Goal: Task Accomplishment & Management: Use online tool/utility

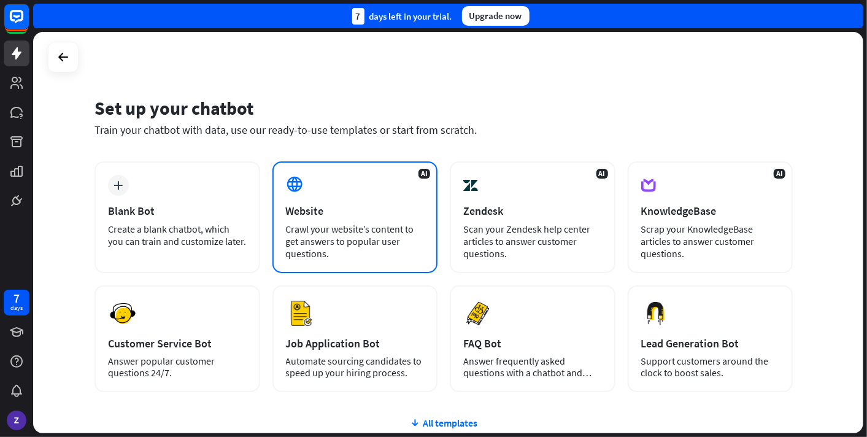
click at [331, 233] on div "Crawl your website’s content to get answers to popular user questions." at bounding box center [355, 241] width 139 height 37
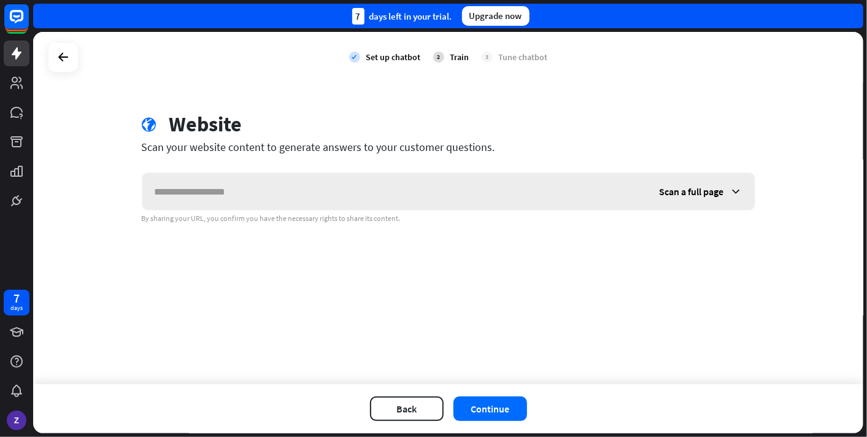
click at [344, 190] on input "text" at bounding box center [394, 191] width 505 height 37
drag, startPoint x: 226, startPoint y: 197, endPoint x: 74, endPoint y: 207, distance: 152.5
click at [75, 208] on div "check Set up chatbot 2 Train 3 Tune chatbot globe Website Scan your website con…" at bounding box center [448, 208] width 830 height 352
paste input "**********"
type input "**********"
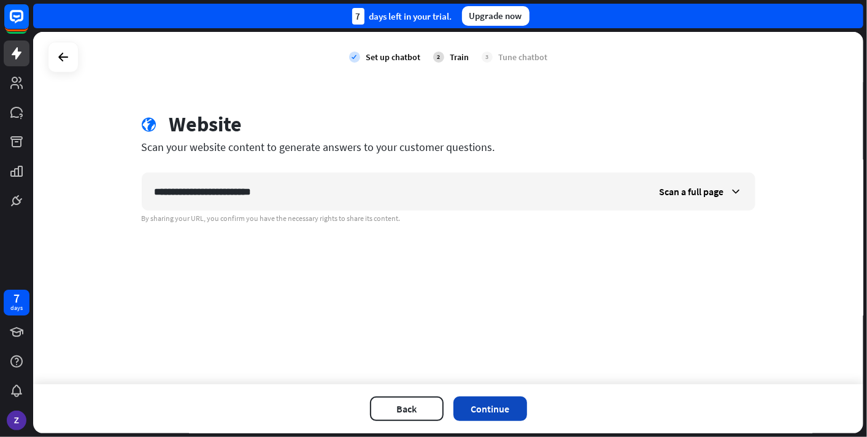
click at [475, 407] on button "Continue" at bounding box center [490, 408] width 74 height 25
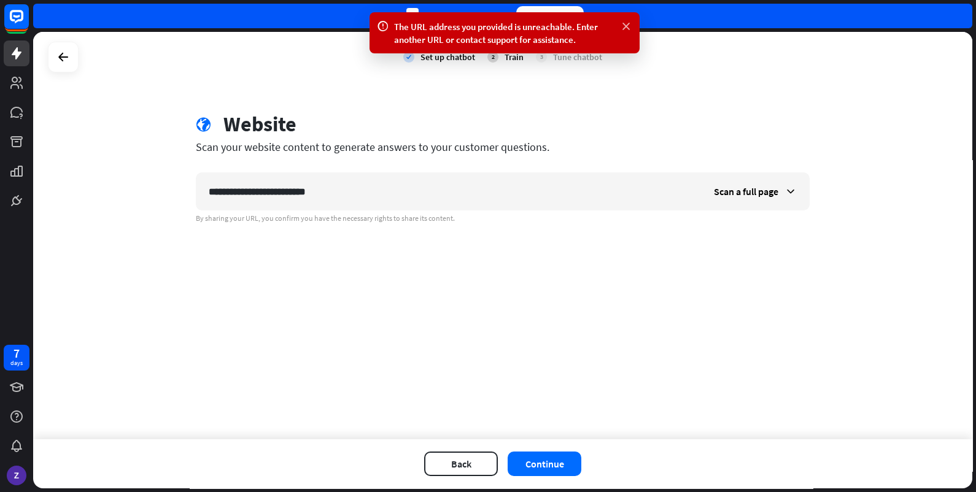
click at [622, 25] on icon at bounding box center [626, 26] width 12 height 13
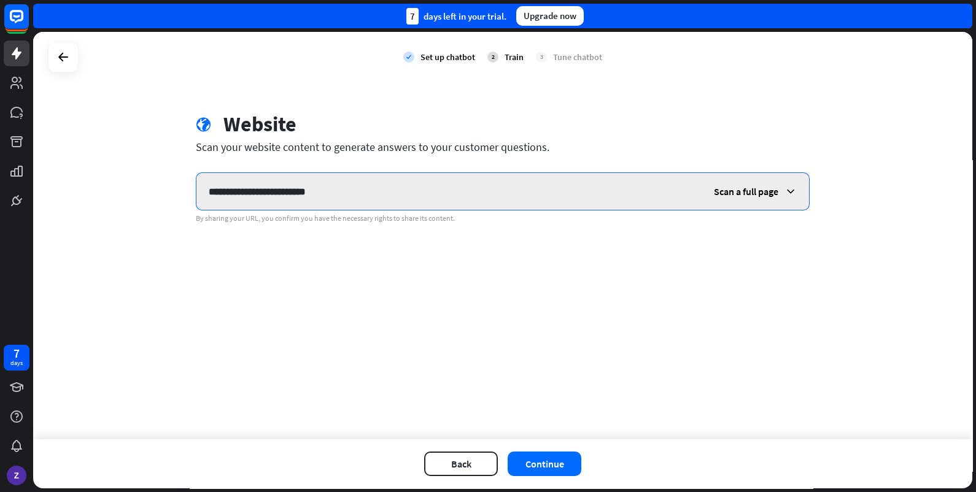
click at [368, 177] on input "**********" at bounding box center [448, 191] width 505 height 37
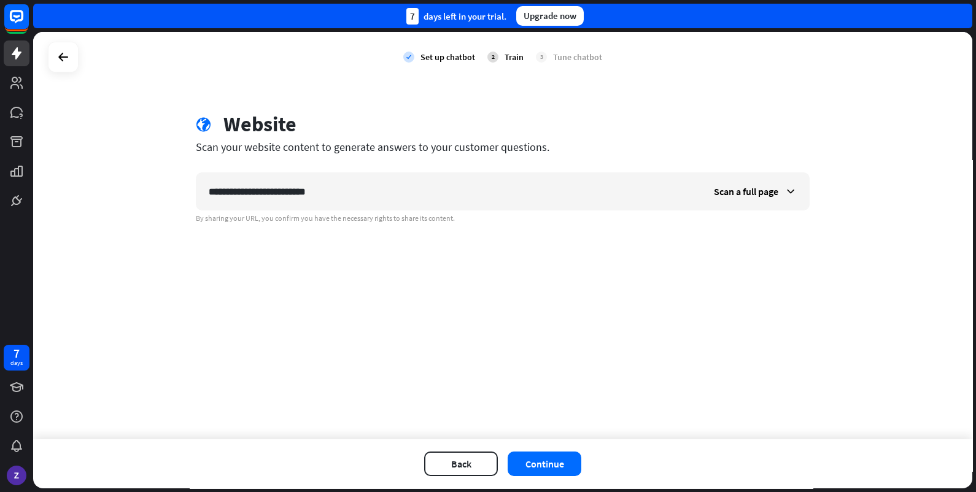
click at [536, 436] on div "Back Continue" at bounding box center [502, 463] width 939 height 49
click at [533, 436] on button "Continue" at bounding box center [544, 464] width 74 height 25
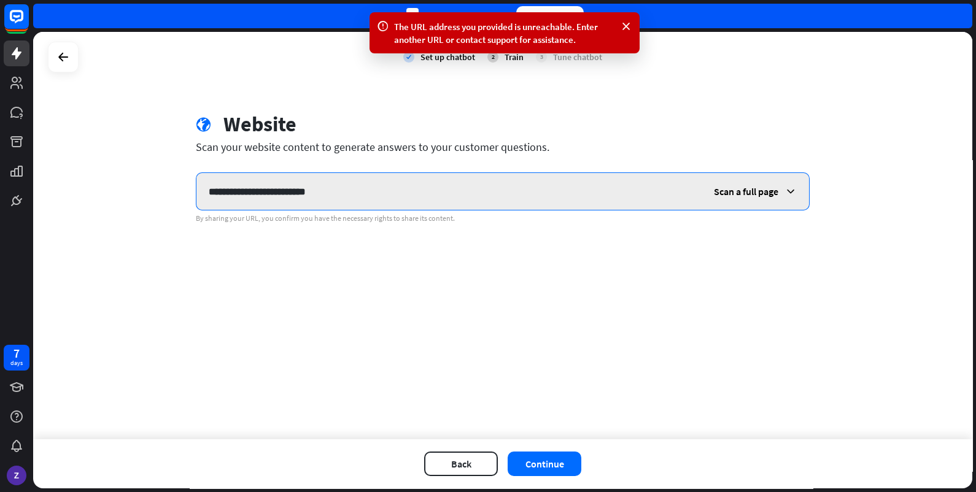
click at [227, 199] on input "**********" at bounding box center [448, 191] width 505 height 37
type input "**********"
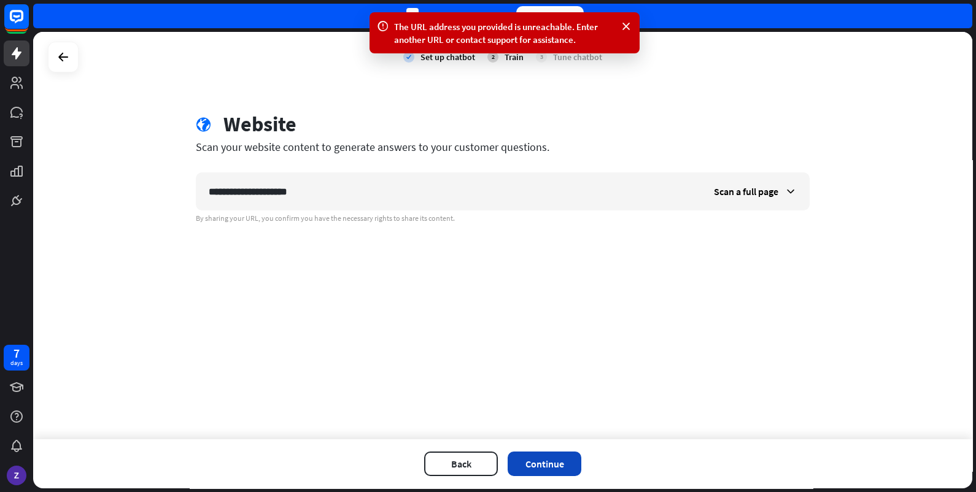
click at [548, 436] on button "Continue" at bounding box center [544, 464] width 74 height 25
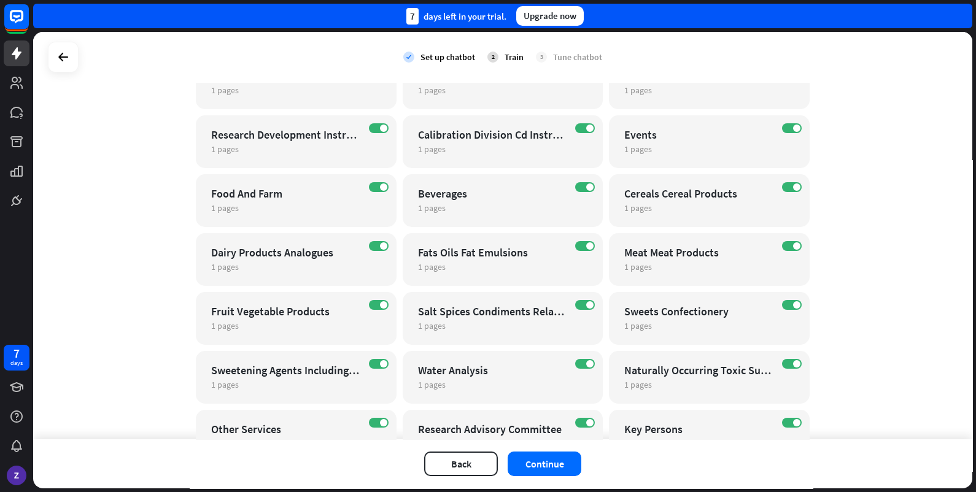
scroll to position [1671, 0]
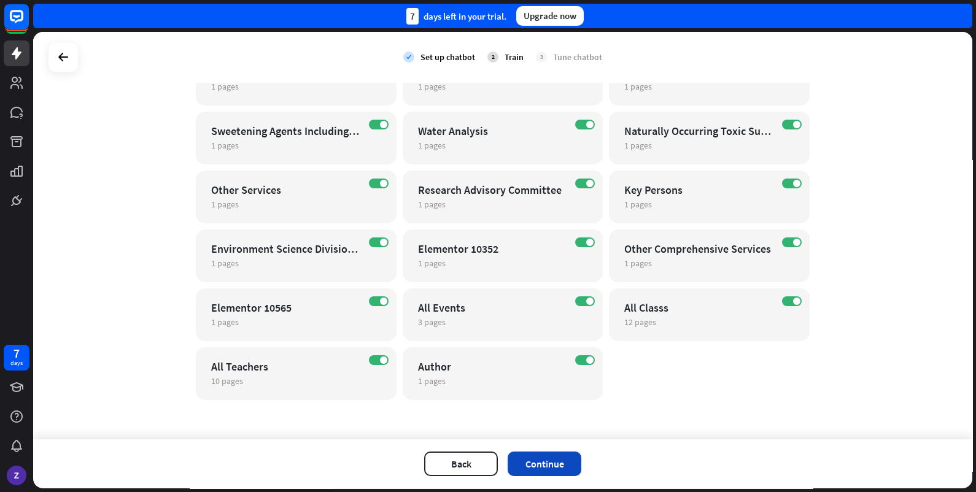
click at [523, 436] on button "Continue" at bounding box center [544, 464] width 74 height 25
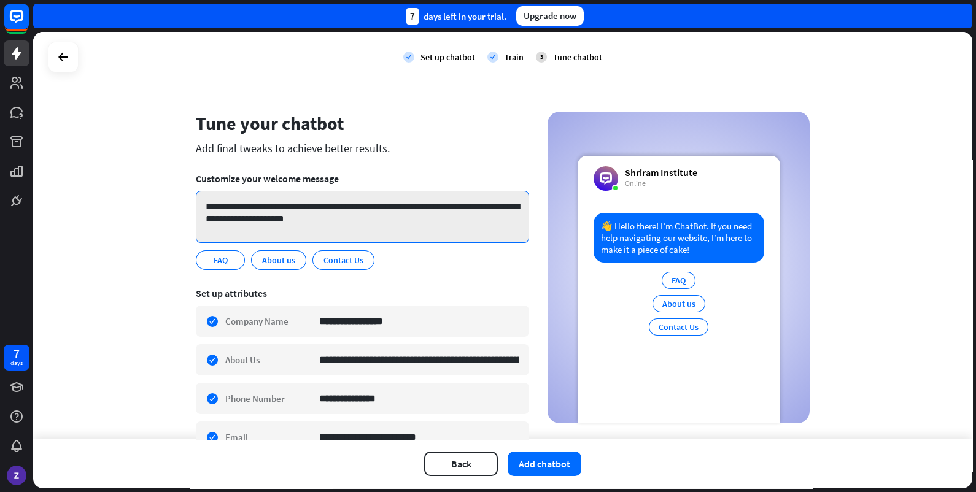
click at [327, 207] on textarea "**********" at bounding box center [362, 217] width 333 height 52
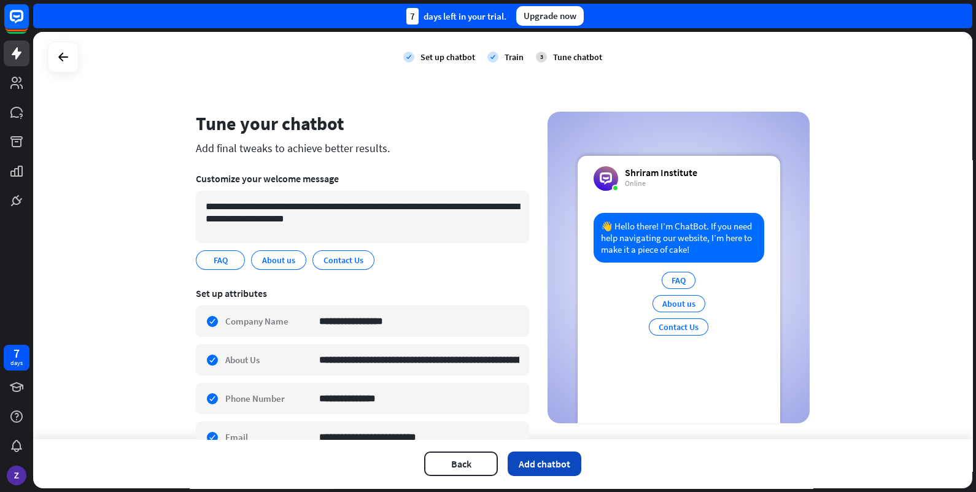
click at [555, 436] on button "Add chatbot" at bounding box center [544, 464] width 74 height 25
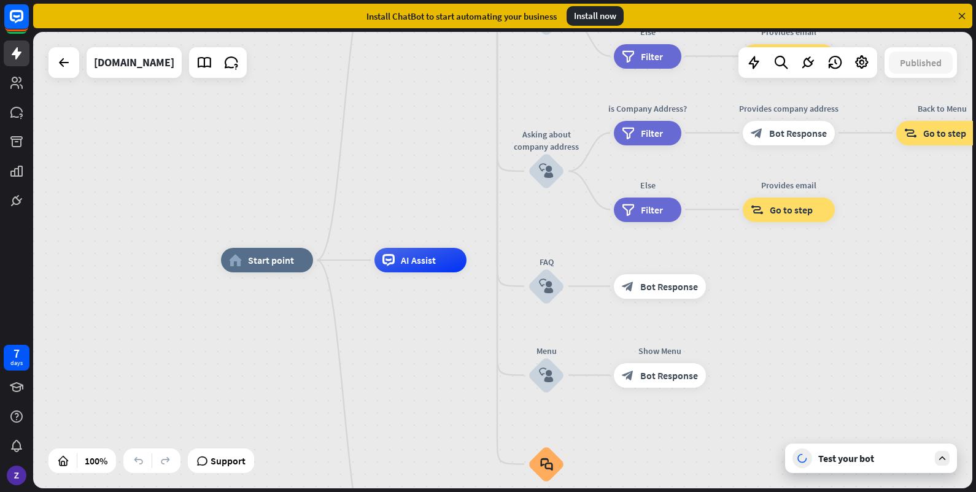
click at [601, 9] on div "Install now" at bounding box center [594, 16] width 57 height 20
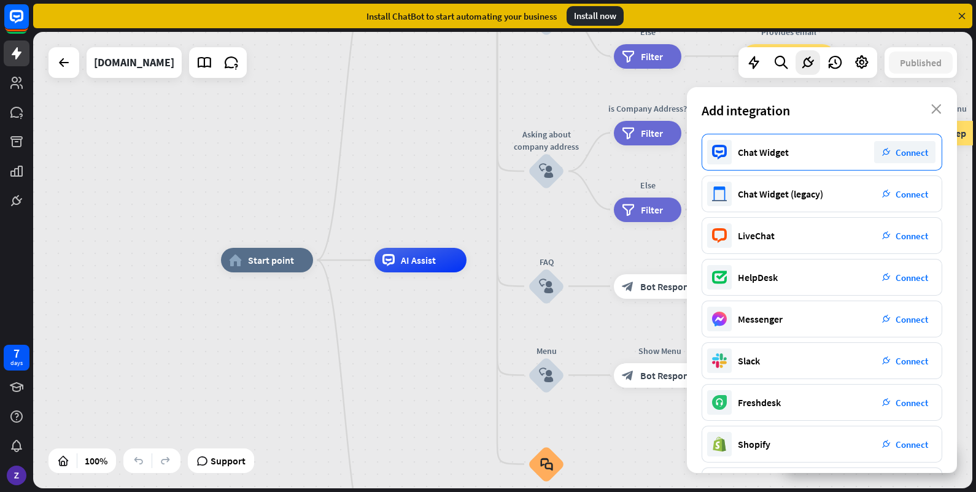
click at [866, 153] on span "Connect" at bounding box center [911, 153] width 33 height 12
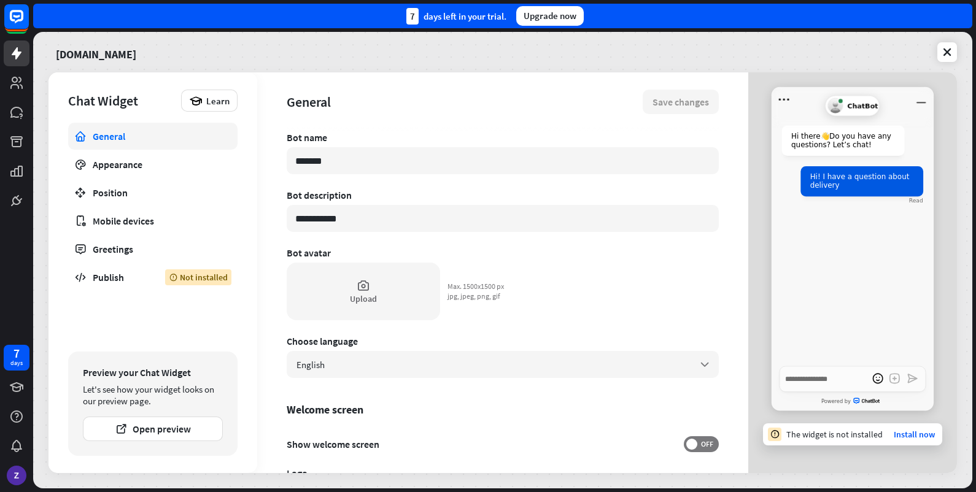
drag, startPoint x: 402, startPoint y: 160, endPoint x: 218, endPoint y: 145, distance: 185.2
click at [293, 153] on input "*******" at bounding box center [503, 160] width 432 height 27
type textarea "*"
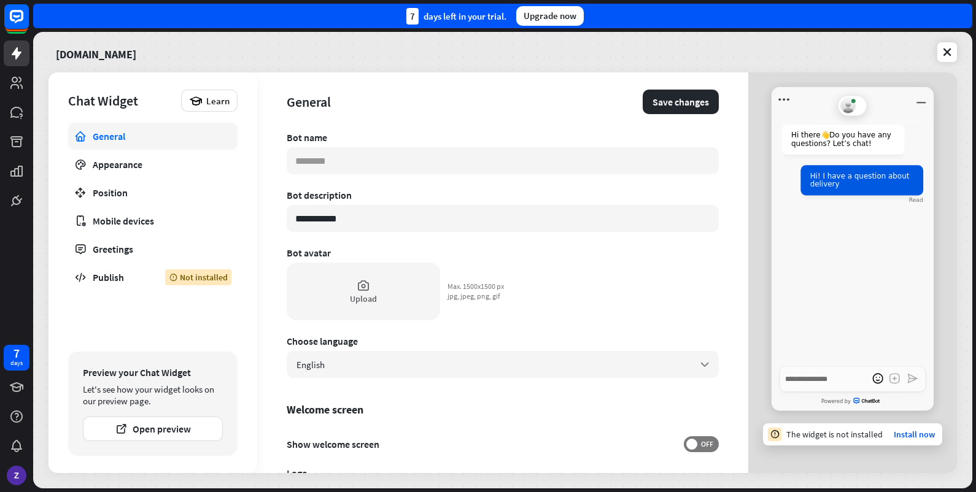
type textarea "*"
type input "*"
type textarea "*"
type input "**"
type textarea "*"
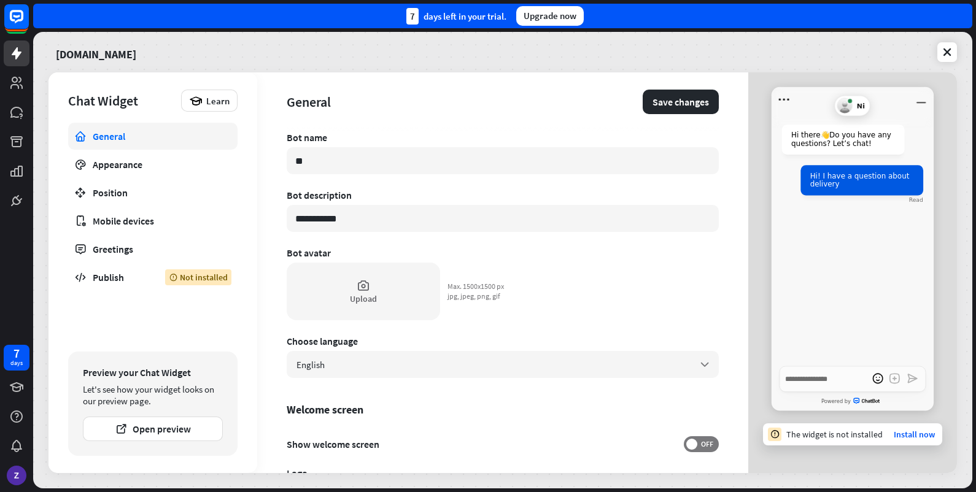
type input "***"
type textarea "*"
type input "****"
type textarea "*"
type input "*****"
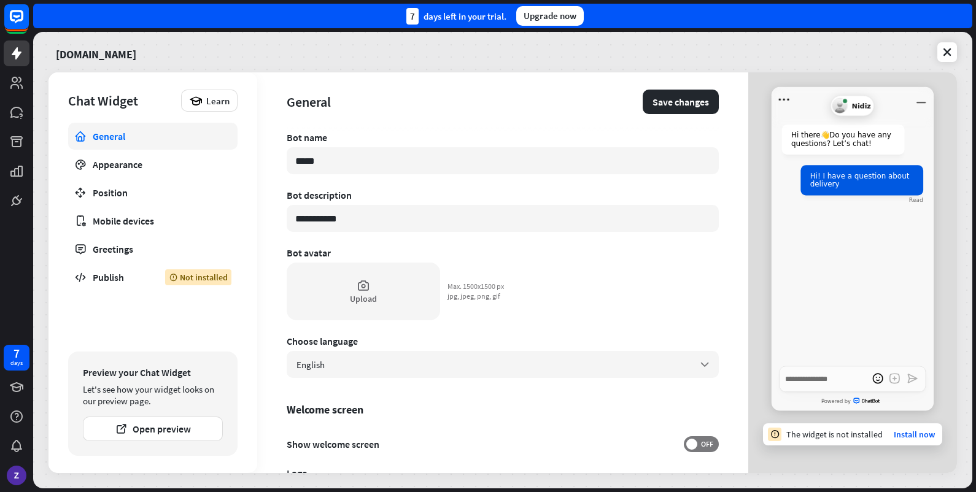
type textarea "*"
type input "****"
type textarea "*"
type input "***"
type textarea "*"
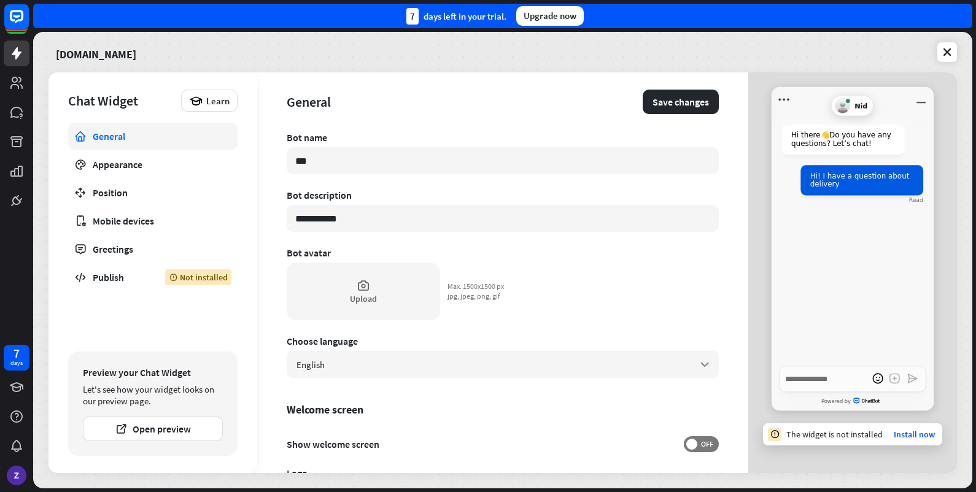
type input "**"
type textarea "*"
type input "***"
type textarea "*"
type input "****"
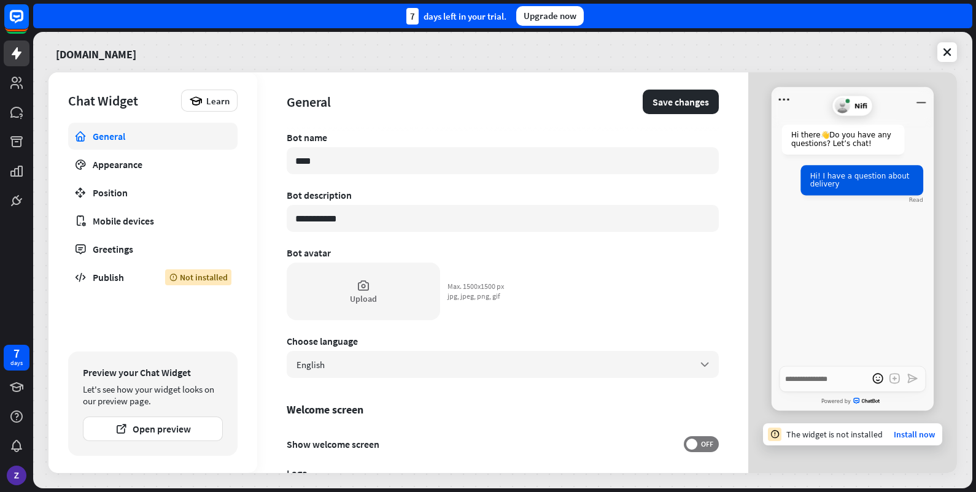
type textarea "*"
type input "*****"
type textarea "*"
type input "****"
type textarea "*"
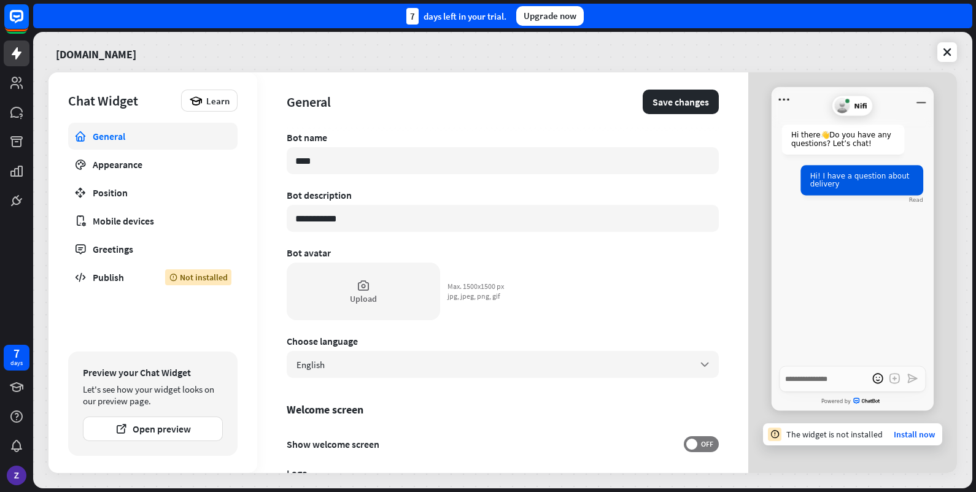
type input "*****"
type textarea "*"
type input "****"
type textarea "*"
type input "*****"
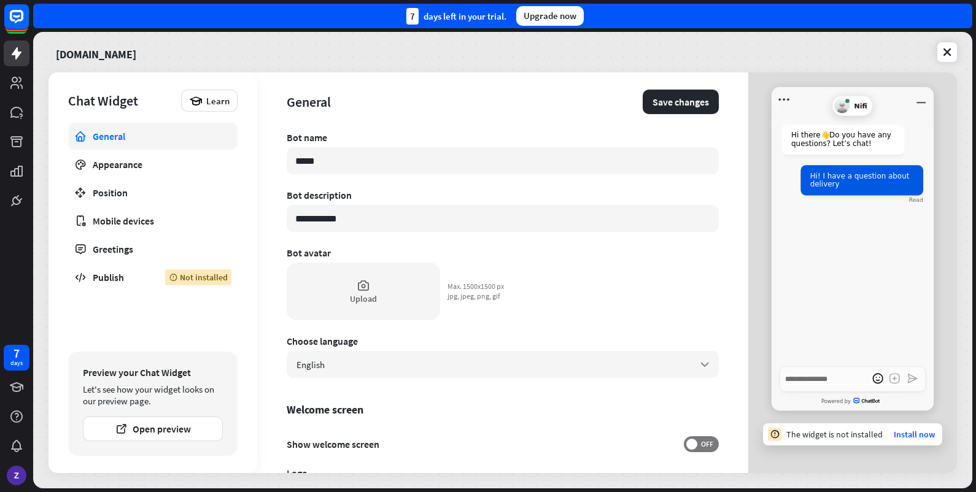
type textarea "*"
type input "******"
type textarea "*"
type input "*******"
click at [668, 99] on button "Save changes" at bounding box center [680, 102] width 76 height 25
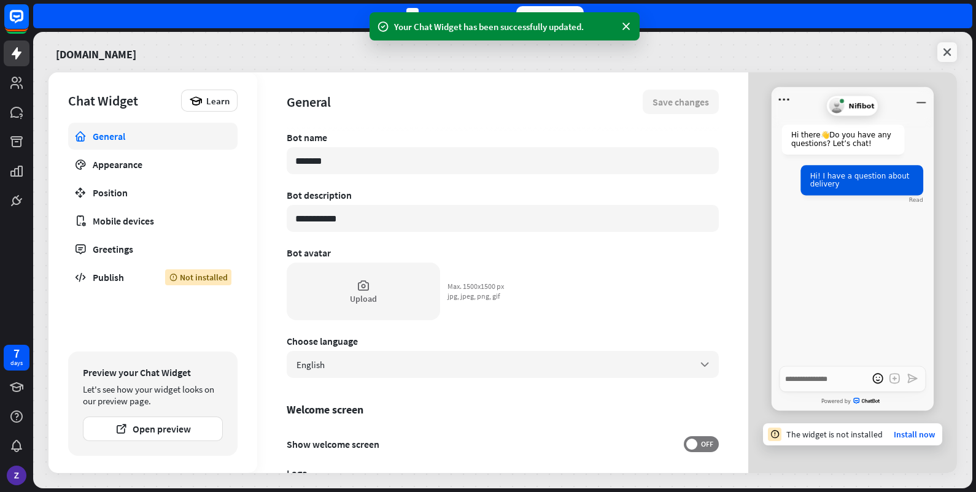
click at [866, 50] on link at bounding box center [947, 52] width 20 height 20
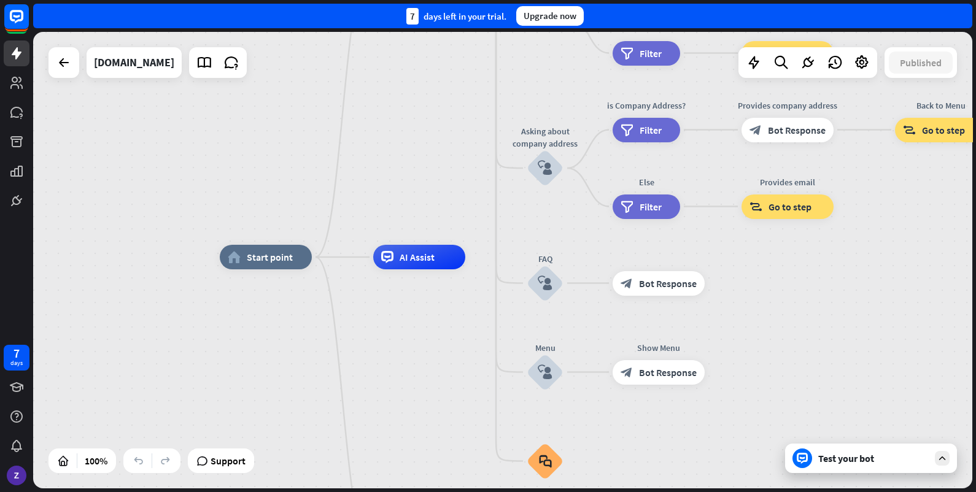
drag, startPoint x: 806, startPoint y: 319, endPoint x: 656, endPoint y: 179, distance: 204.9
click at [684, 257] on div "home_2 Start point Welcome message block_bot_response Bot Response About us blo…" at bounding box center [689, 485] width 939 height 456
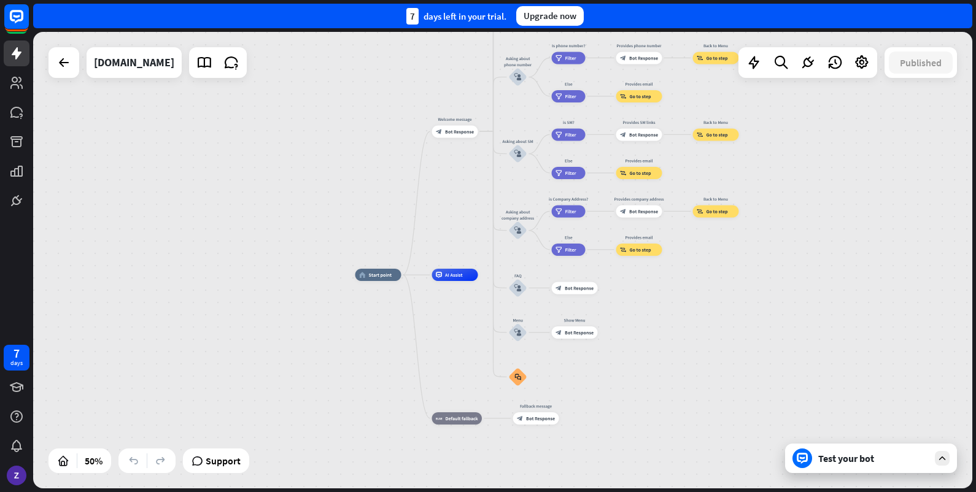
drag, startPoint x: 623, startPoint y: 267, endPoint x: 477, endPoint y: 418, distance: 210.9
click at [563, 369] on div "home_2 Start point Welcome message block_bot_response Bot Response About us blo…" at bounding box center [589, 389] width 469 height 228
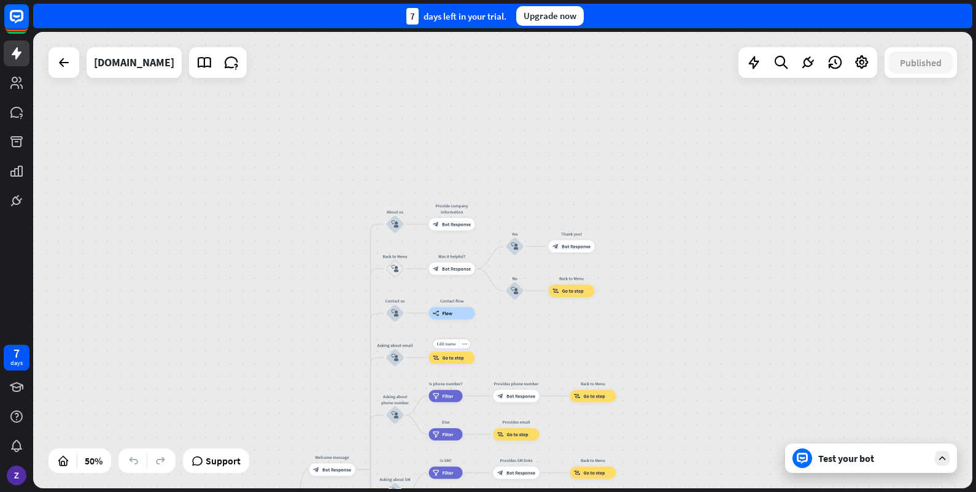
drag, startPoint x: 537, startPoint y: 97, endPoint x: 462, endPoint y: 361, distance: 274.4
click at [466, 352] on div "home_2 Start point Welcome message block_bot_response Bot Response About us blo…" at bounding box center [502, 260] width 939 height 456
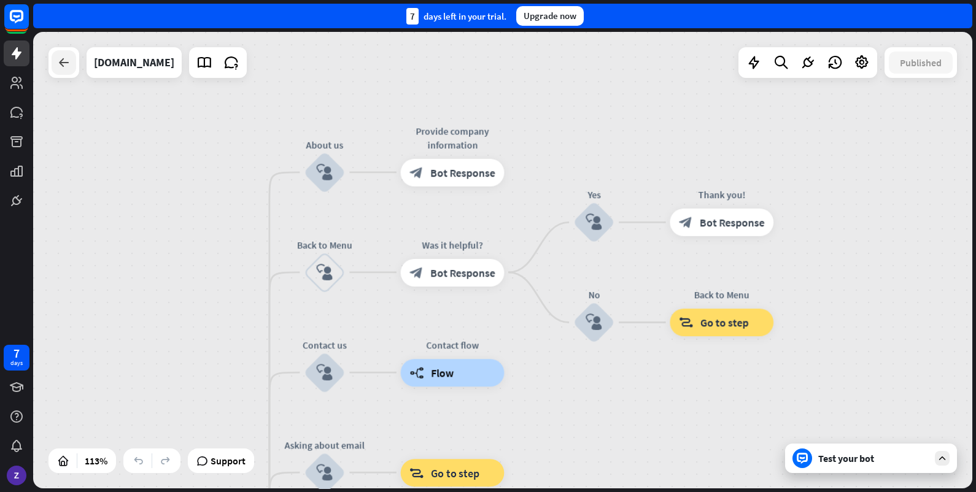
click at [57, 62] on icon at bounding box center [63, 62] width 15 height 15
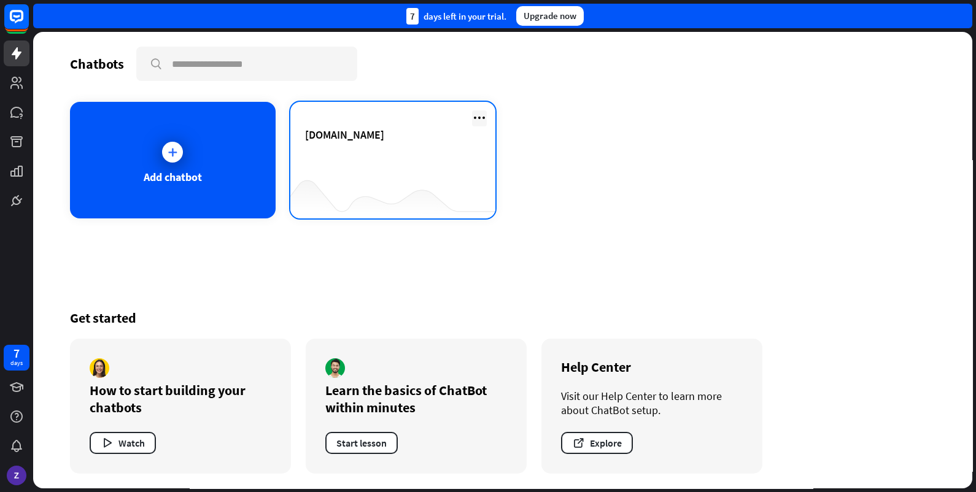
click at [477, 117] on icon at bounding box center [479, 117] width 15 height 15
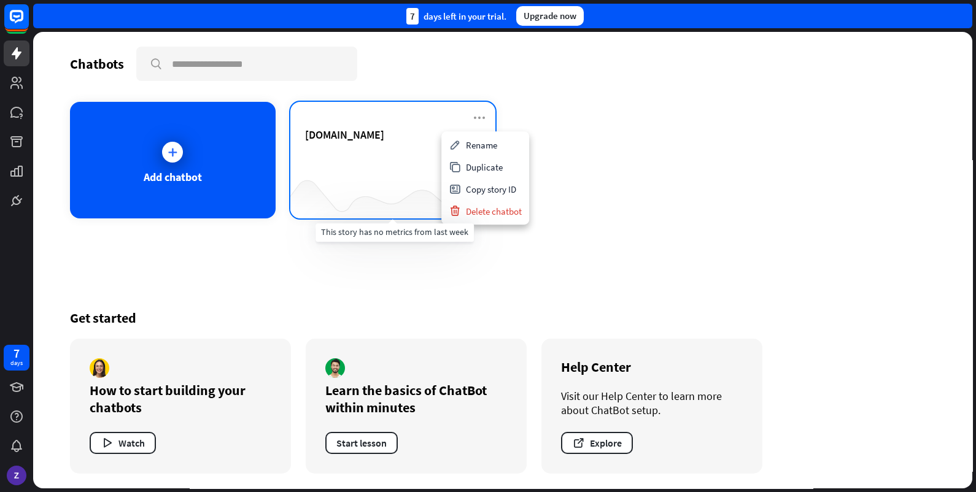
drag, startPoint x: 374, startPoint y: 141, endPoint x: 374, endPoint y: 216, distance: 74.9
click at [374, 216] on div "[DOMAIN_NAME]" at bounding box center [393, 160] width 206 height 117
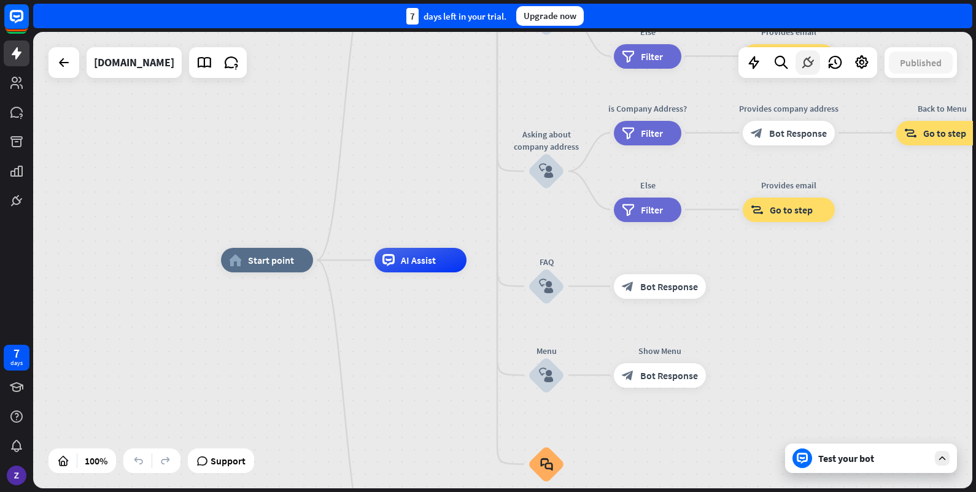
click at [815, 64] on div at bounding box center [807, 62] width 25 height 25
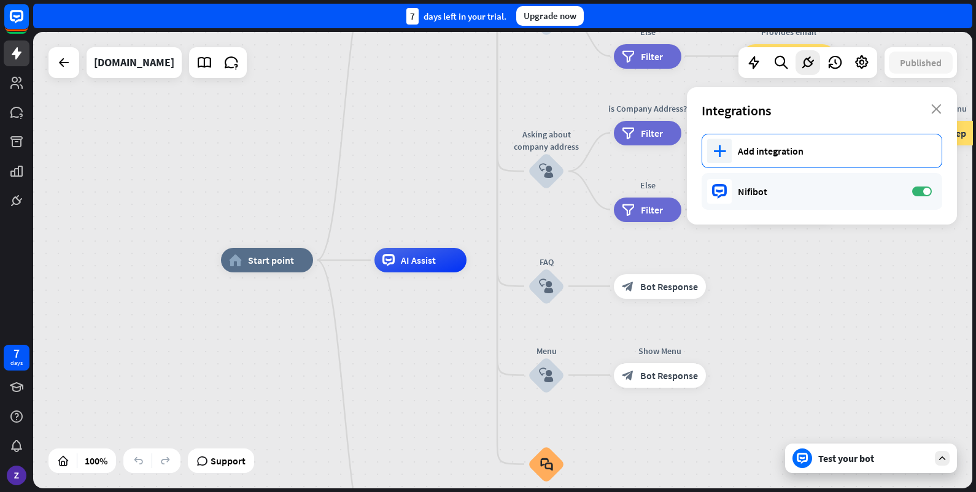
click at [779, 153] on div "Add integration" at bounding box center [832, 151] width 191 height 12
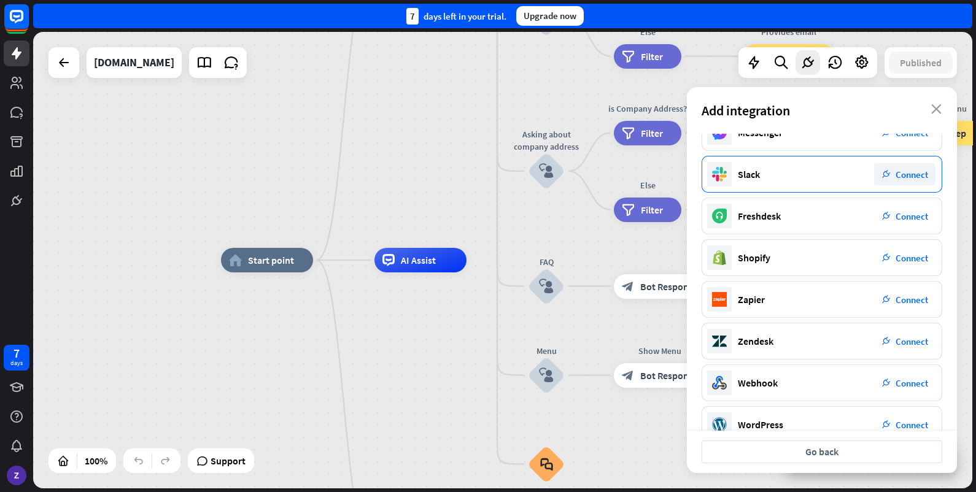
scroll to position [172, 0]
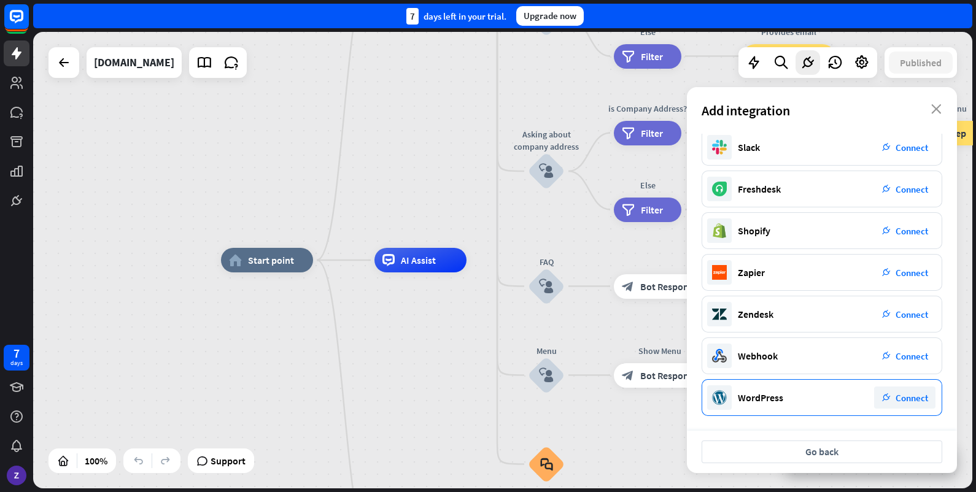
click at [866, 399] on div "plug_integration Connect" at bounding box center [904, 398] width 61 height 22
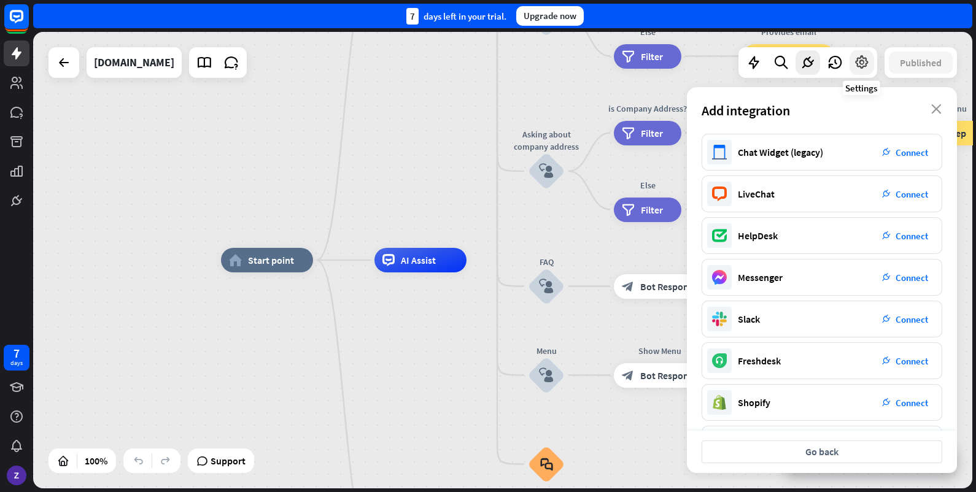
click at [859, 61] on icon at bounding box center [861, 63] width 16 height 16
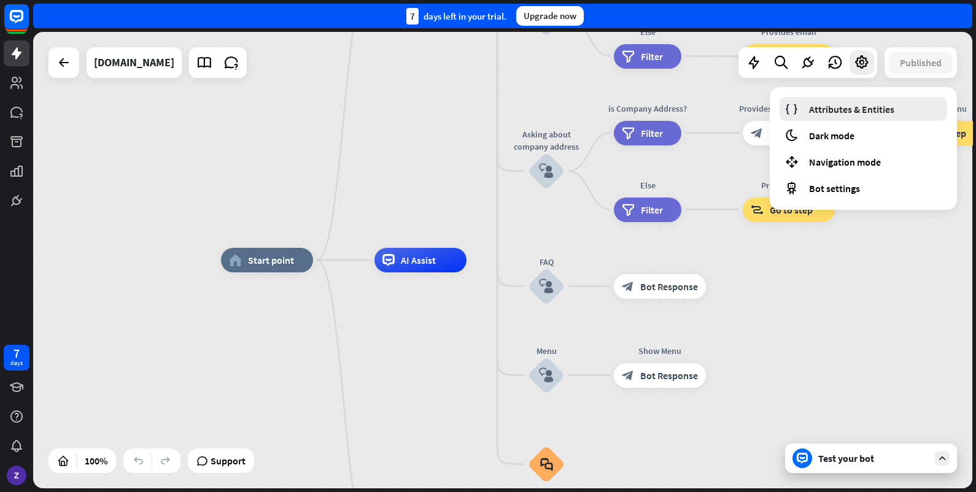
click at [854, 110] on span "Attributes & Entities" at bounding box center [851, 109] width 85 height 12
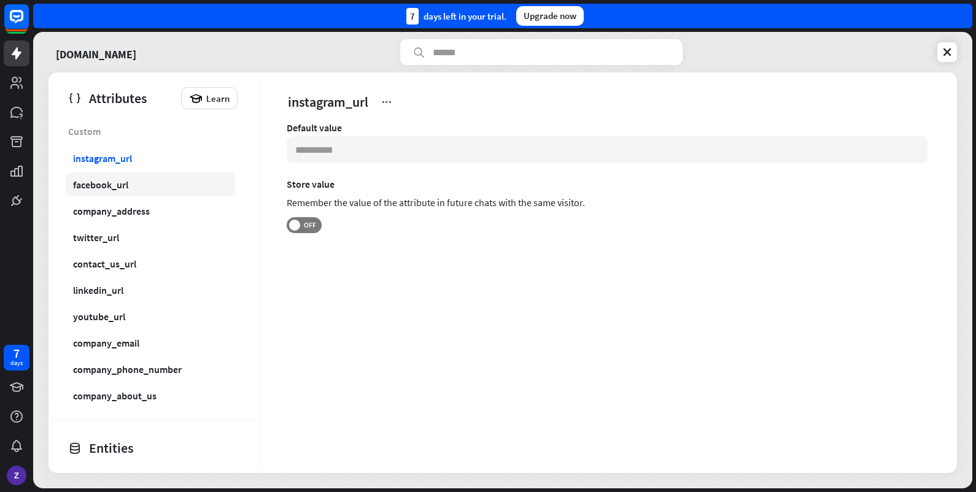
click at [165, 190] on link "facebook_url" at bounding box center [150, 184] width 169 height 24
click at [155, 234] on link "twitter_url" at bounding box center [150, 237] width 169 height 24
type input "**********"
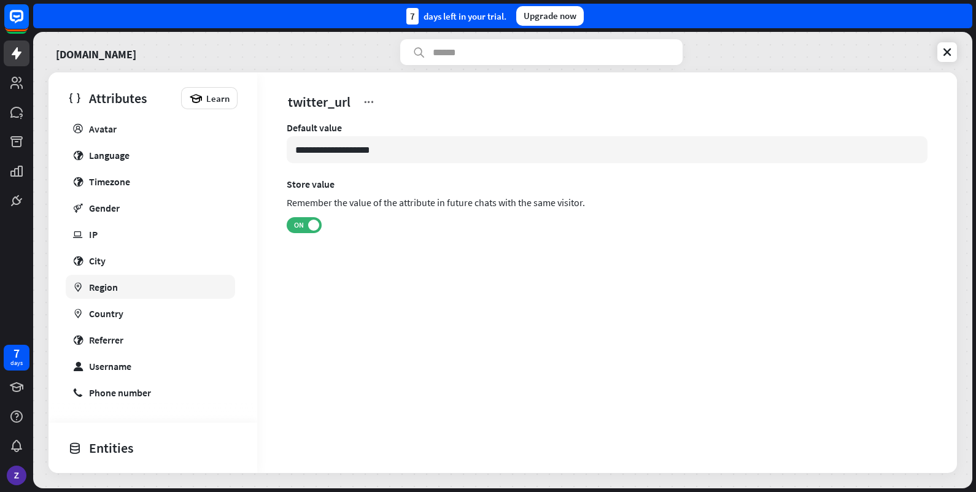
scroll to position [496, 0]
click at [21, 206] on icon at bounding box center [16, 200] width 15 height 15
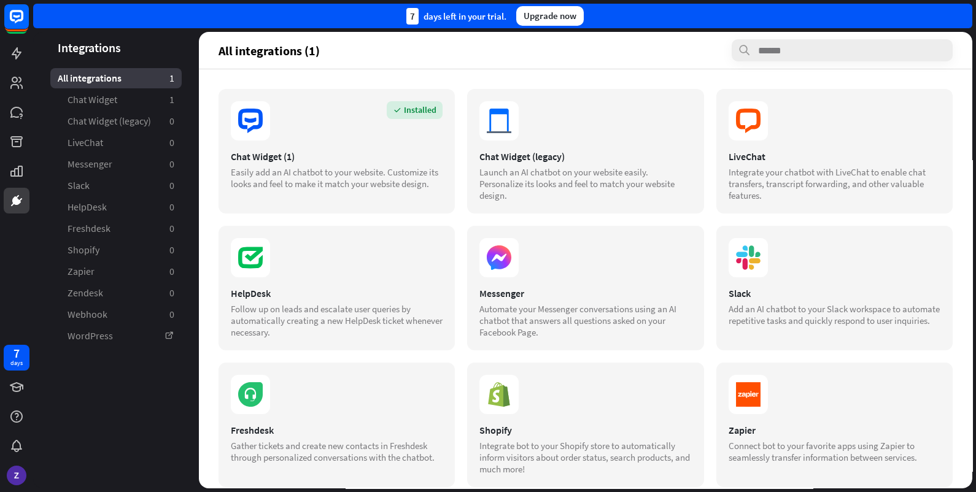
drag, startPoint x: 978, startPoint y: 189, endPoint x: 978, endPoint y: 350, distance: 160.8
click at [866, 350] on html "7 days close Product Help First steps Get started with ChatBot Help Center Foll…" at bounding box center [488, 246] width 976 height 492
click at [510, 64] on header "All integrations (1)" at bounding box center [585, 50] width 773 height 37
click at [394, 130] on section "Installed" at bounding box center [337, 120] width 212 height 39
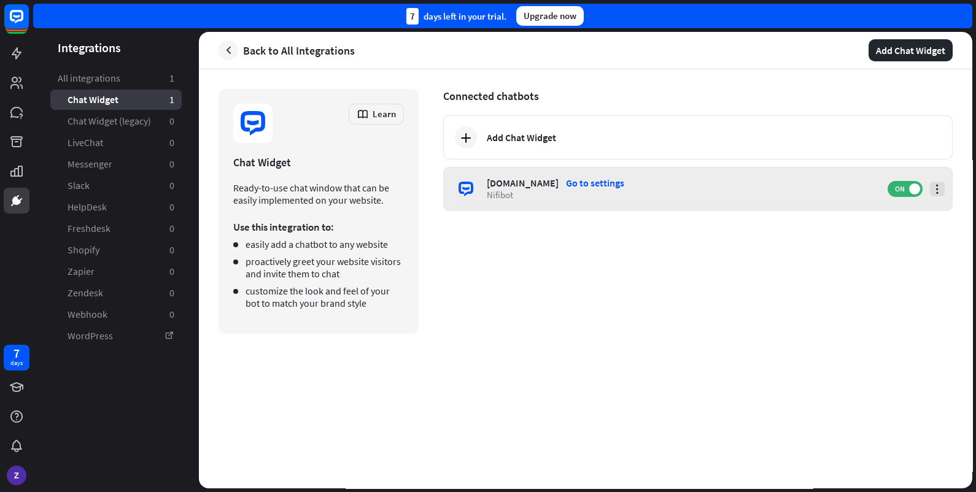
click at [866, 191] on icon at bounding box center [937, 189] width 12 height 12
click at [591, 182] on div "Go to settings" at bounding box center [595, 183] width 58 height 12
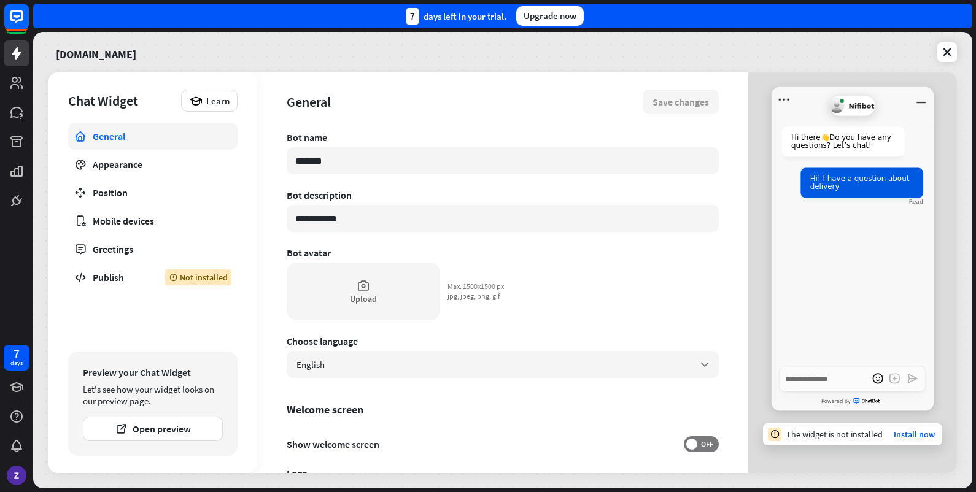
type textarea "*"
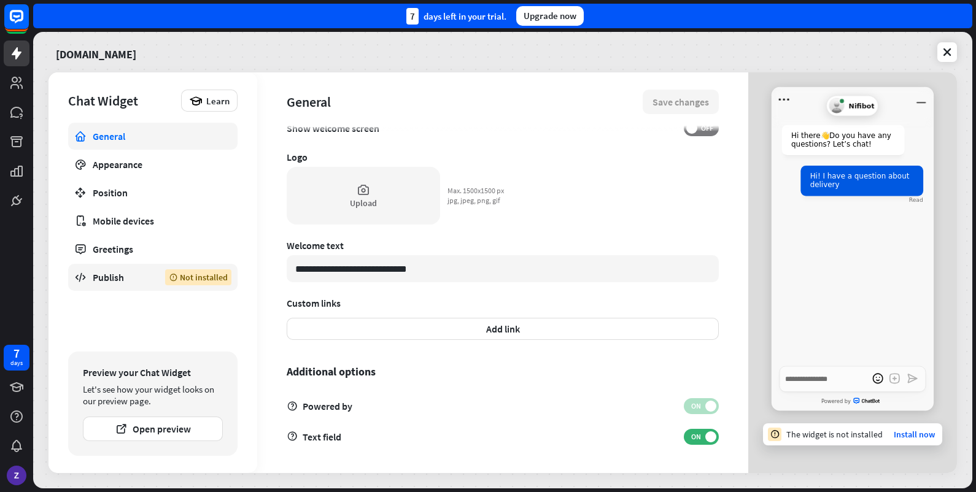
click at [117, 282] on div "Publish" at bounding box center [120, 277] width 54 height 12
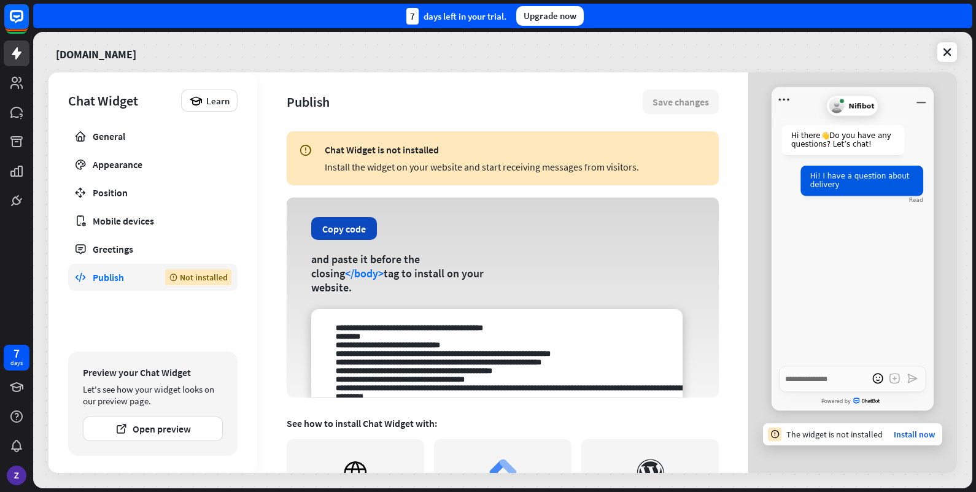
click at [339, 232] on button "Copy code" at bounding box center [344, 228] width 66 height 23
click at [361, 234] on button "Copy code" at bounding box center [344, 228] width 66 height 23
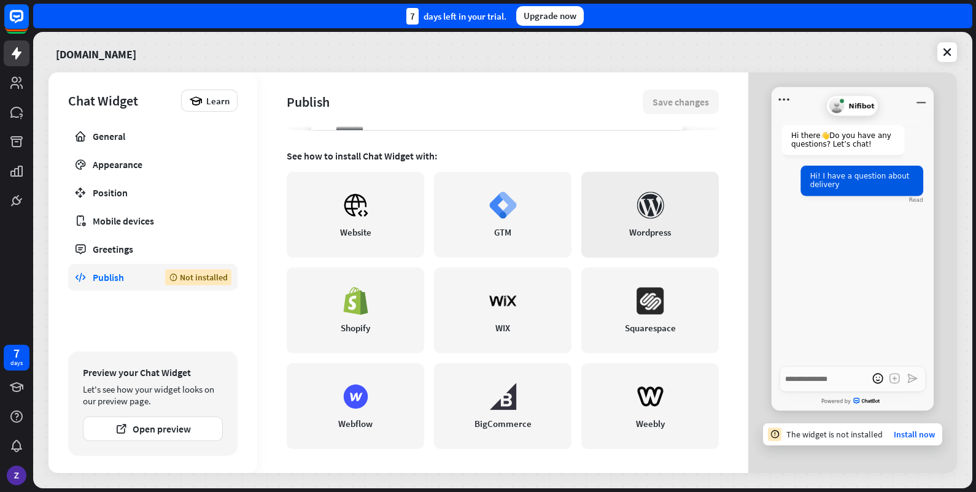
click at [656, 193] on link "Wordpress" at bounding box center [649, 215] width 137 height 86
click at [866, 429] on div "The widget is not installed Install now" at bounding box center [852, 434] width 179 height 22
click at [866, 434] on link "Install now" at bounding box center [913, 434] width 41 height 11
click at [866, 48] on link at bounding box center [947, 52] width 20 height 20
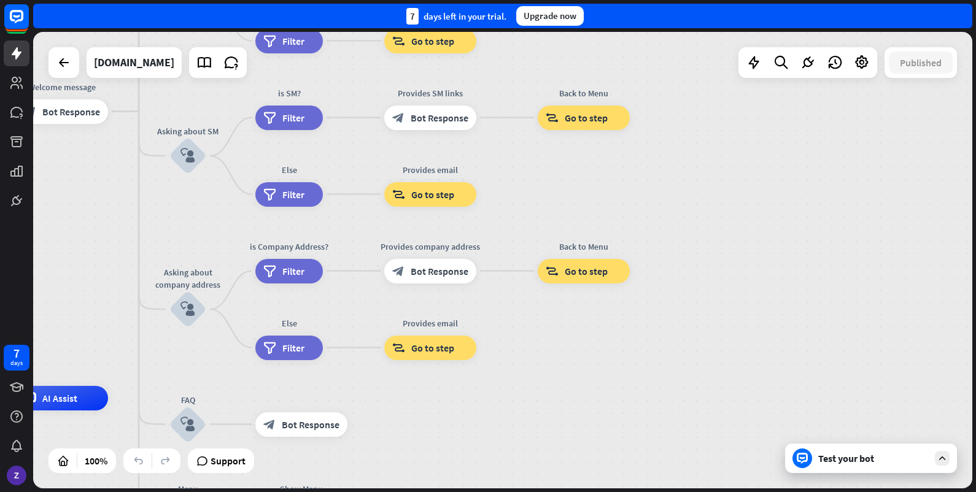
drag, startPoint x: 799, startPoint y: 296, endPoint x: 460, endPoint y: 396, distance: 353.7
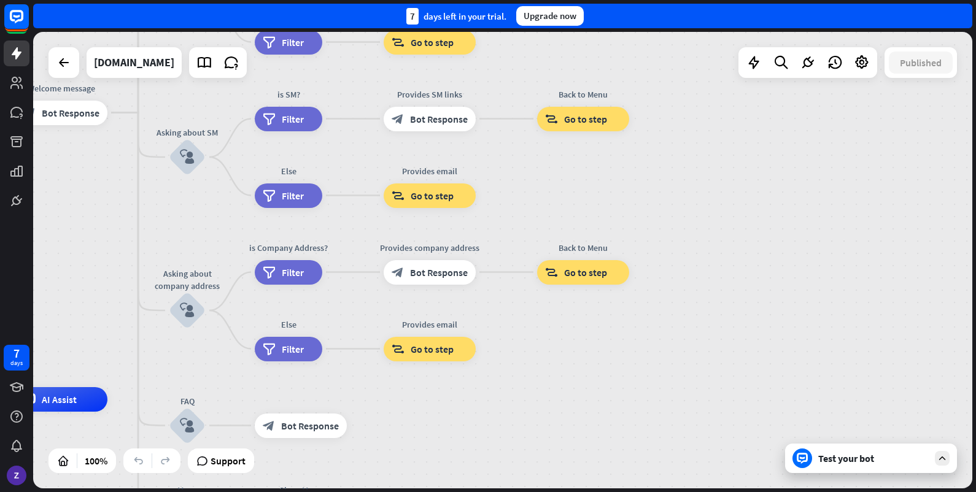
drag, startPoint x: 684, startPoint y: 327, endPoint x: 742, endPoint y: 323, distance: 57.8
click at [728, 326] on div "home_2 Start point Welcome message block_bot_response Bot Response About us blo…" at bounding box center [502, 260] width 939 height 456
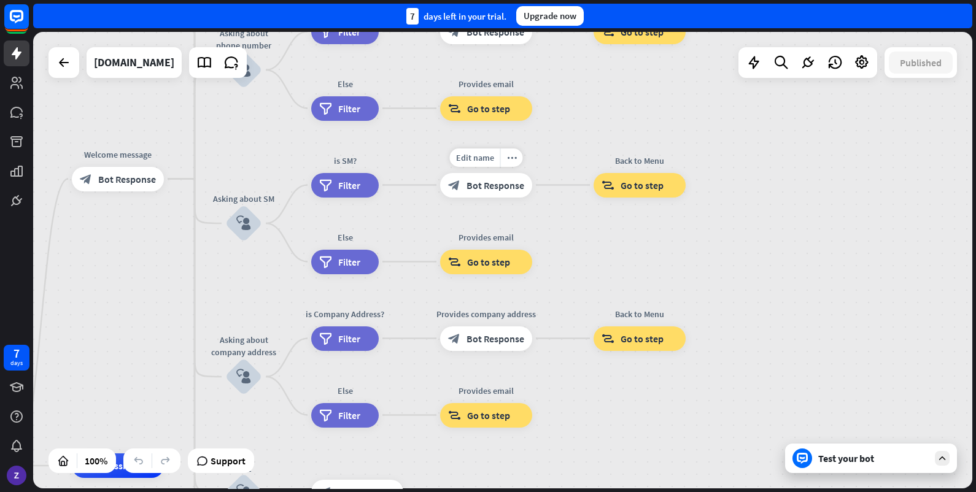
drag, startPoint x: 552, startPoint y: 214, endPoint x: 561, endPoint y: 271, distance: 57.1
click at [532, 198] on div "Edit name more_horiz Provides SM links block_bot_response Bot Response" at bounding box center [486, 185] width 92 height 25
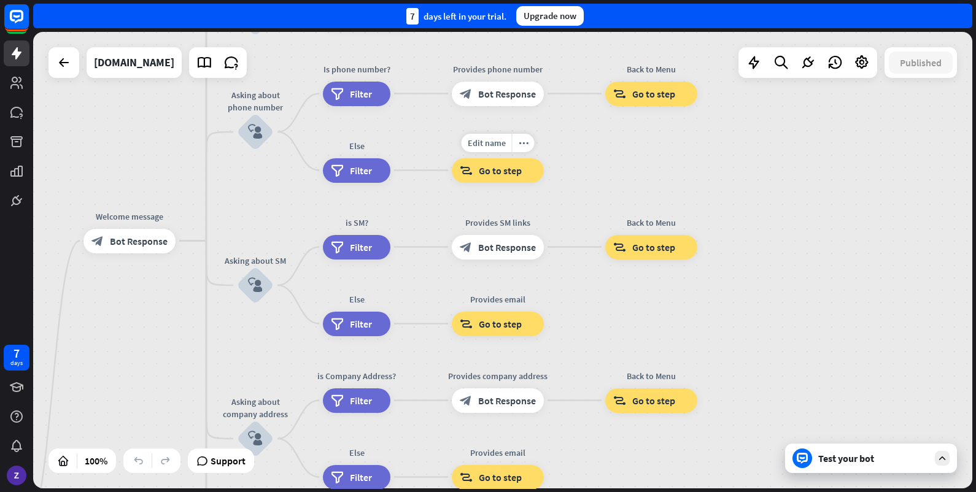
drag, startPoint x: 513, startPoint y: 89, endPoint x: 525, endPoint y: 166, distance: 77.6
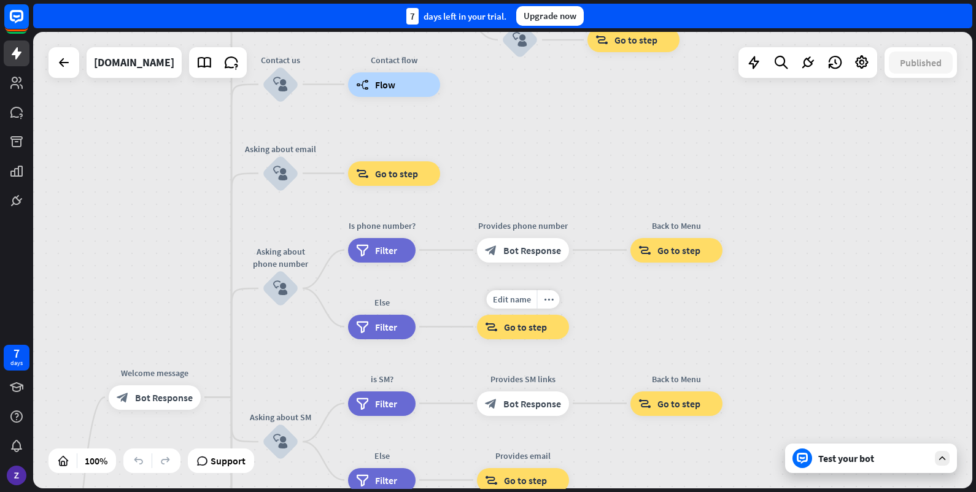
drag, startPoint x: 564, startPoint y: 142, endPoint x: 589, endPoint y: 303, distance: 163.3
click at [569, 315] on div "Edit name more_horiz Provides email block_goto Go to step" at bounding box center [523, 327] width 92 height 25
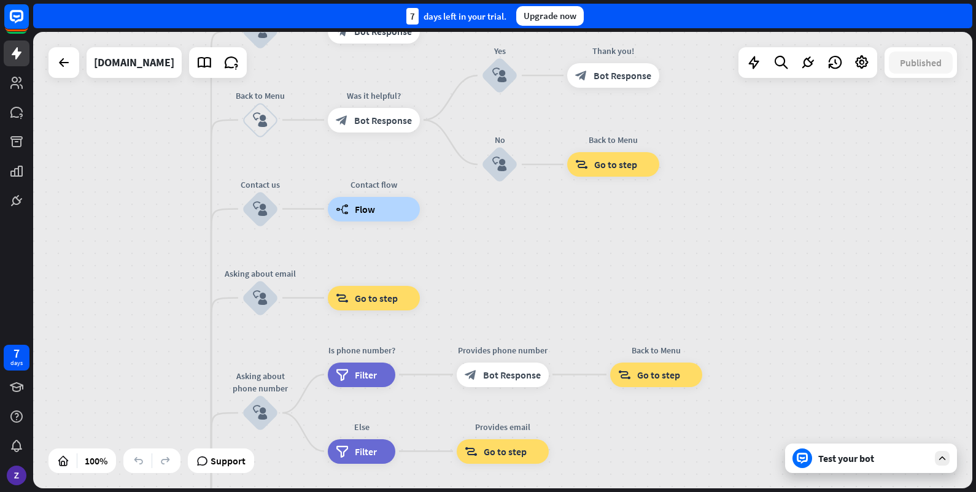
drag, startPoint x: 545, startPoint y: 136, endPoint x: 525, endPoint y: 262, distance: 127.4
click at [525, 262] on div "home_2 Start point Welcome message block_bot_response Bot Response About us blo…" at bounding box center [502, 260] width 939 height 456
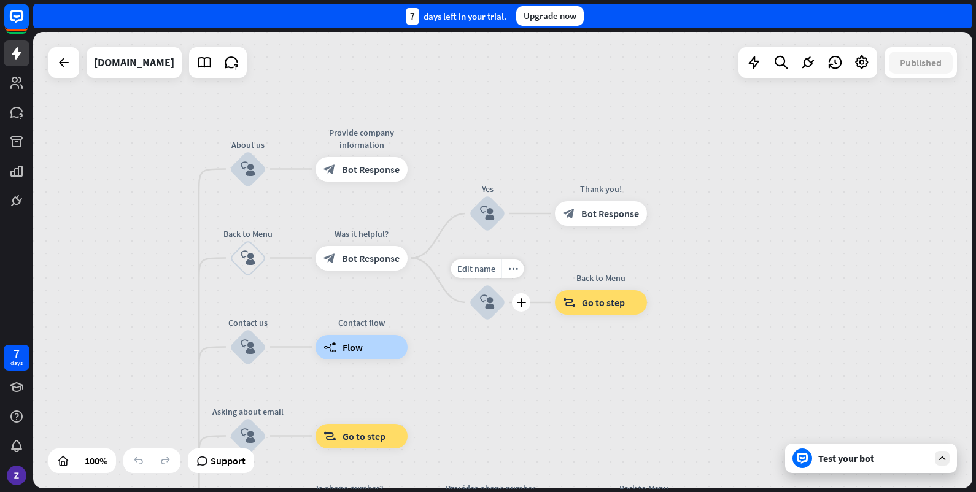
drag, startPoint x: 534, startPoint y: 160, endPoint x: 529, endPoint y: 353, distance: 192.7
click at [506, 313] on div "Edit name more_horiz plus No block_user_input" at bounding box center [487, 302] width 37 height 37
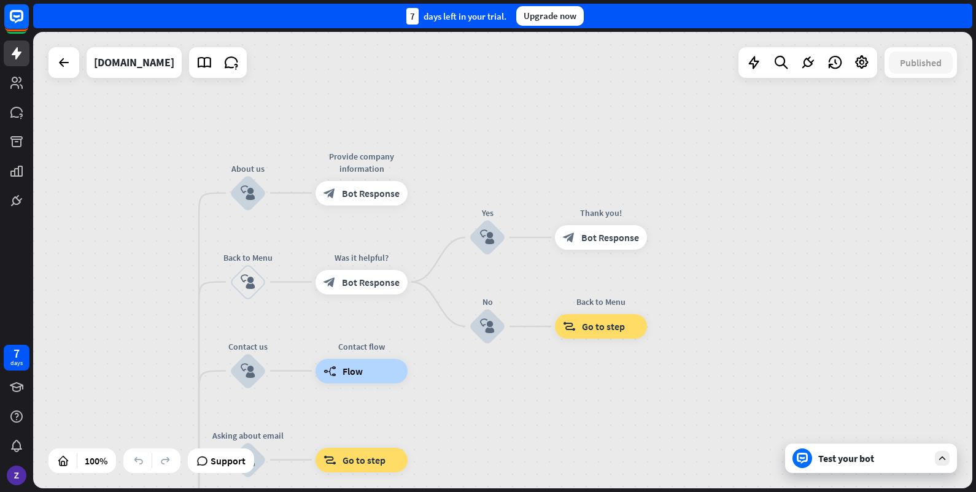
drag, startPoint x: 540, startPoint y: 379, endPoint x: 566, endPoint y: 156, distance: 224.8
click at [565, 160] on div "home_2 Start point Welcome message block_bot_response Bot Response About us blo…" at bounding box center [502, 260] width 939 height 456
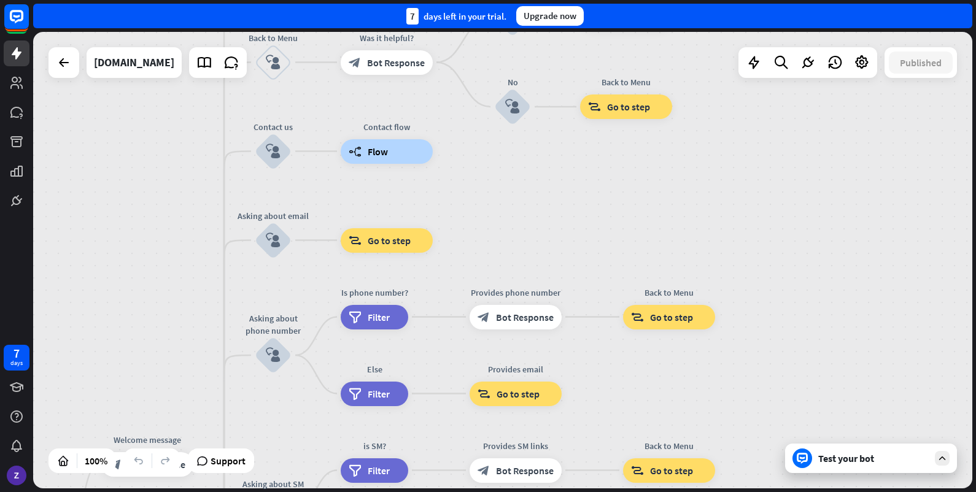
drag, startPoint x: 545, startPoint y: 267, endPoint x: 554, endPoint y: 123, distance: 144.4
click at [549, 146] on div "home_2 Start point Welcome message block_bot_response Bot Response About us blo…" at bounding box center [502, 260] width 939 height 456
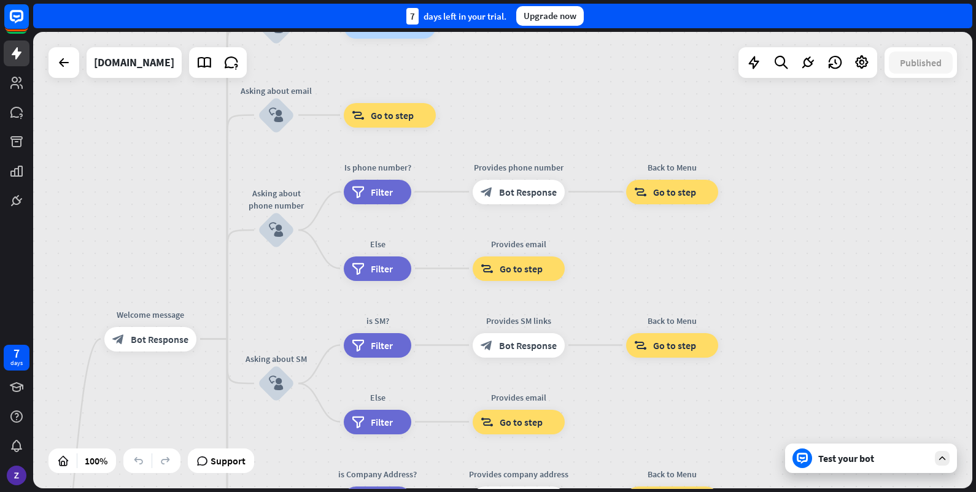
drag, startPoint x: 607, startPoint y: 136, endPoint x: 626, endPoint y: -1, distance: 138.1
click at [626, 0] on html "7 days close Product Help First steps Get started with ChatBot Help Center Foll…" at bounding box center [488, 246] width 976 height 492
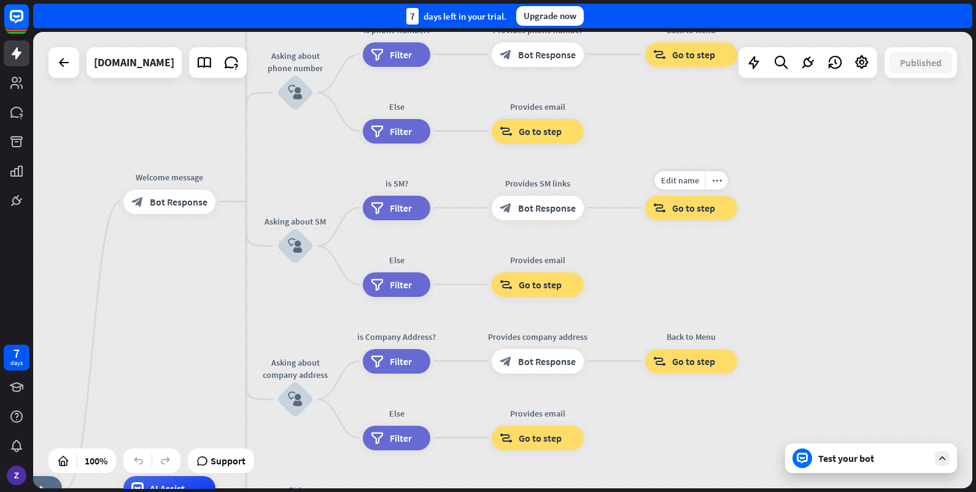
drag, startPoint x: 696, startPoint y: 239, endPoint x: 693, endPoint y: 86, distance: 152.8
click at [693, 196] on div "Edit name more_horiz Back to Menu block_goto Go to step" at bounding box center [691, 208] width 92 height 25
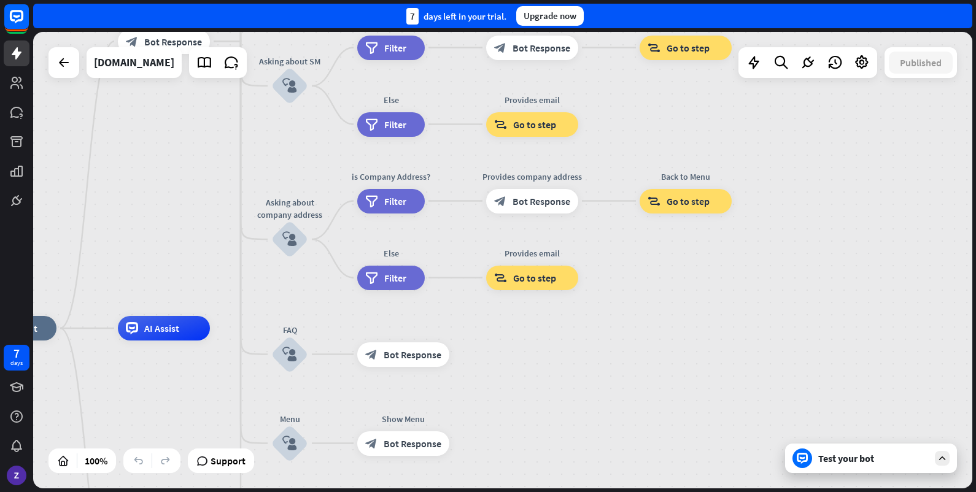
drag, startPoint x: 715, startPoint y: 280, endPoint x: 702, endPoint y: 134, distance: 146.0
click at [702, 141] on div "home_2 Start point Welcome message block_bot_response Bot Response About us blo…" at bounding box center [502, 260] width 939 height 456
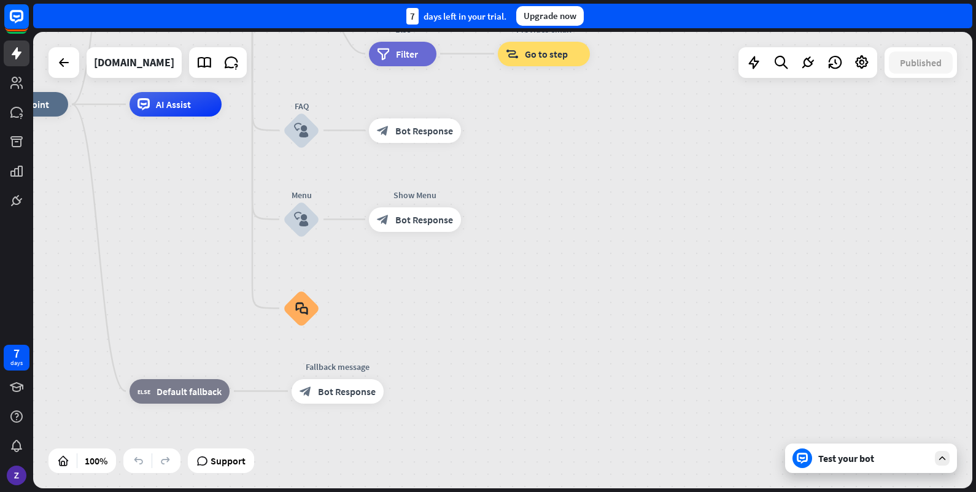
drag, startPoint x: 615, startPoint y: 315, endPoint x: 671, endPoint y: 142, distance: 182.0
click at [671, 142] on div "home_2 Start point Welcome message block_bot_response Bot Response About us blo…" at bounding box center [445, 332] width 939 height 456
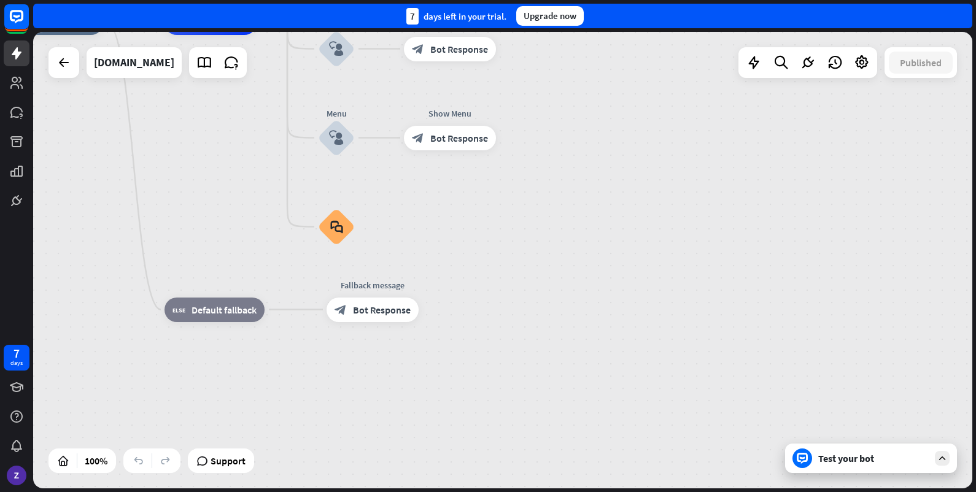
drag, startPoint x: 571, startPoint y: 259, endPoint x: 615, endPoint y: 197, distance: 76.1
click at [599, 209] on div "home_2 Start point Welcome message block_bot_response Bot Response About us blo…" at bounding box center [480, 251] width 939 height 456
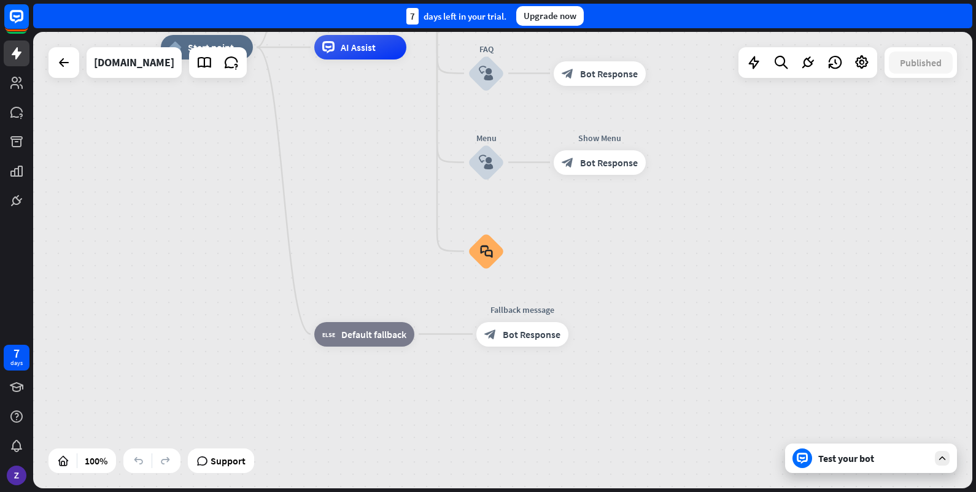
drag, startPoint x: 706, startPoint y: 288, endPoint x: 854, endPoint y: 424, distance: 201.1
click at [833, 405] on div "home_2 Start point Welcome message block_bot_response Bot Response About us blo…" at bounding box center [630, 275] width 939 height 456
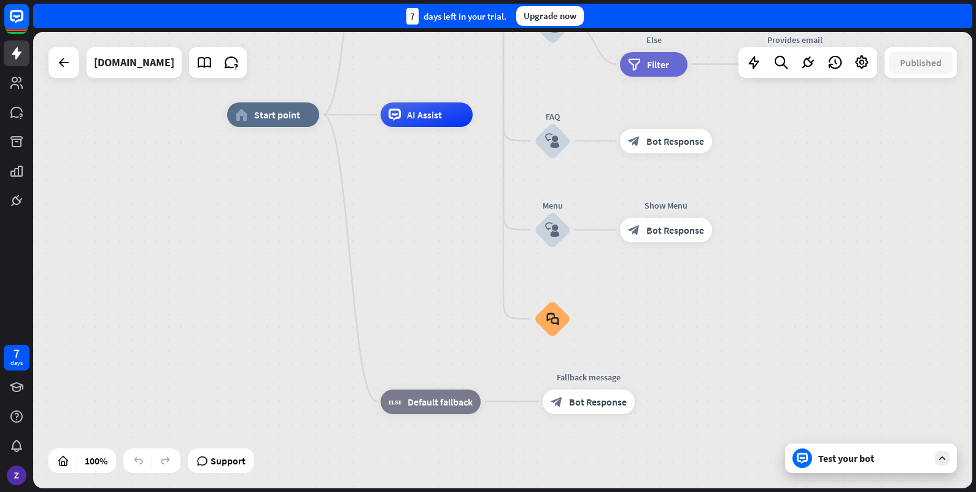
drag, startPoint x: 604, startPoint y: 299, endPoint x: 561, endPoint y: 445, distance: 151.8
click at [561, 436] on div "home_2 Start point Welcome message block_bot_response Bot Response About us blo…" at bounding box center [696, 343] width 939 height 456
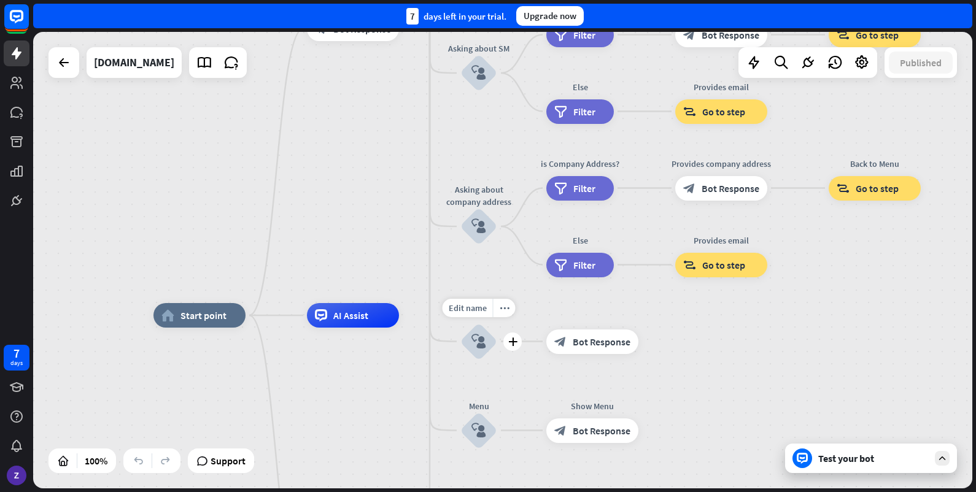
click at [431, 368] on div "home_2 Start point Welcome message block_bot_response Bot Response About us blo…" at bounding box center [502, 260] width 939 height 456
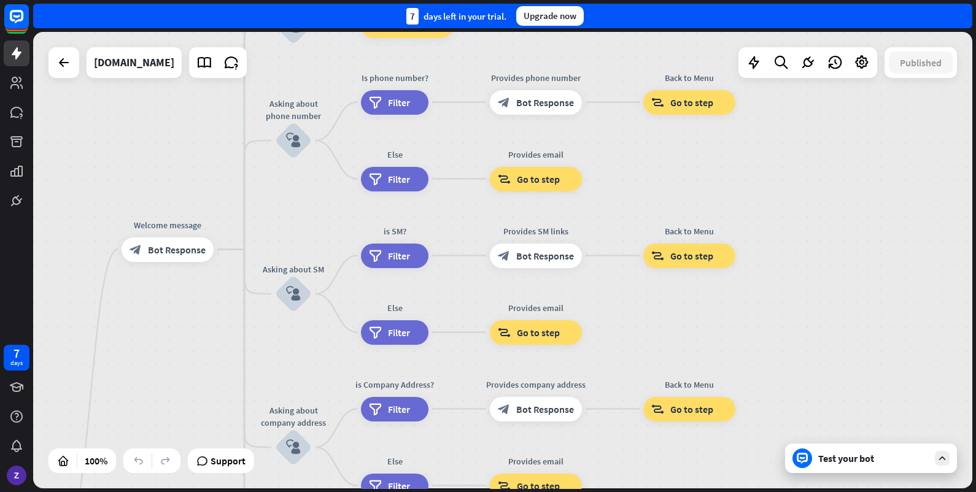
drag, startPoint x: 816, startPoint y: 202, endPoint x: 674, endPoint y: 339, distance: 197.4
click at [677, 345] on div "home_2 Start point Welcome message block_bot_response Bot Response About us blo…" at bounding box center [502, 260] width 939 height 456
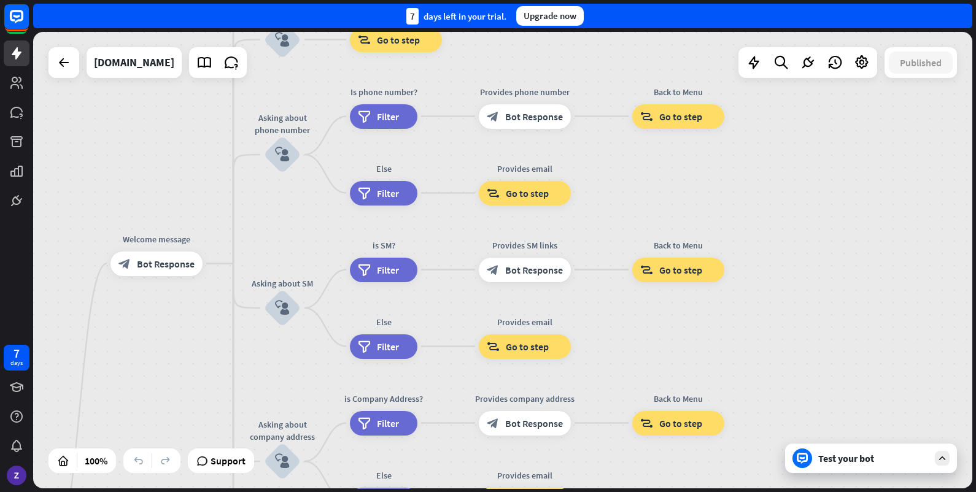
drag, startPoint x: 797, startPoint y: 177, endPoint x: 724, endPoint y: 247, distance: 100.7
click at [751, 231] on div "home_2 Start point Welcome message block_bot_response Bot Response About us blo…" at bounding box center [502, 260] width 939 height 456
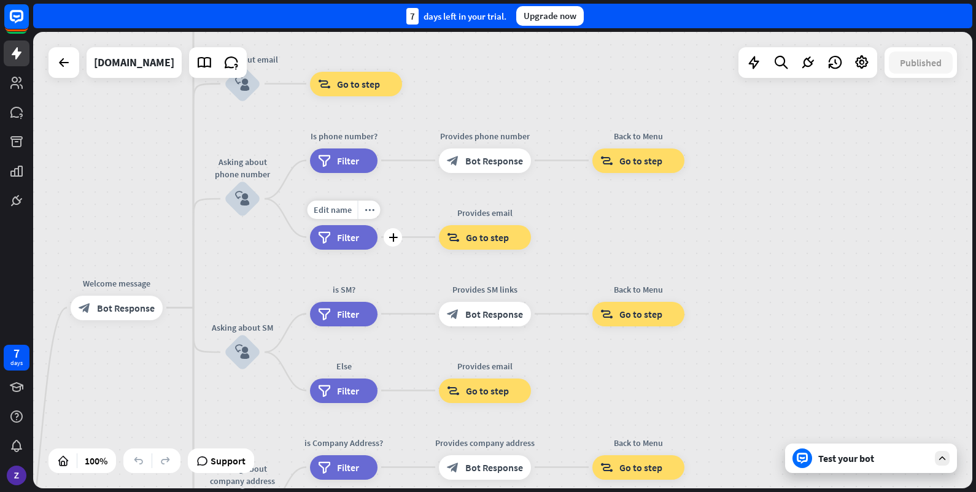
click at [359, 241] on div "filter Filter" at bounding box center [343, 237] width 67 height 25
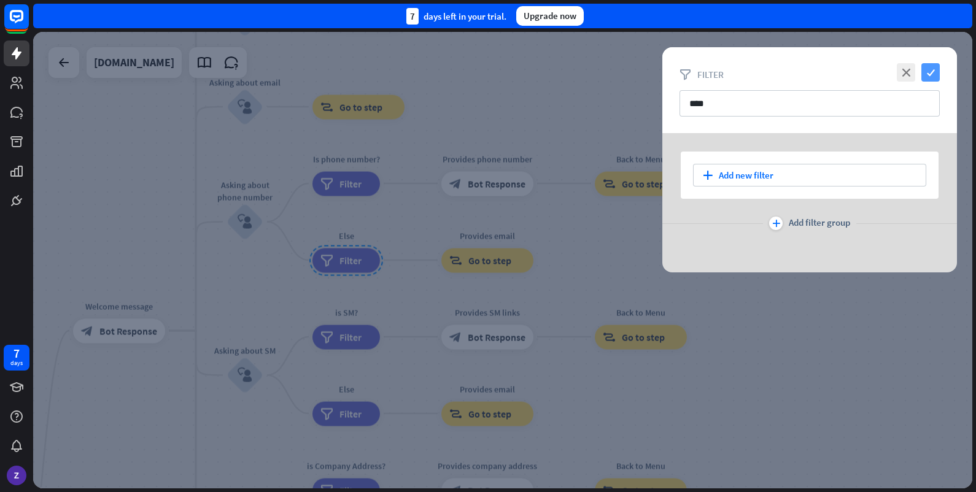
click at [866, 72] on icon "check" at bounding box center [930, 72] width 18 height 18
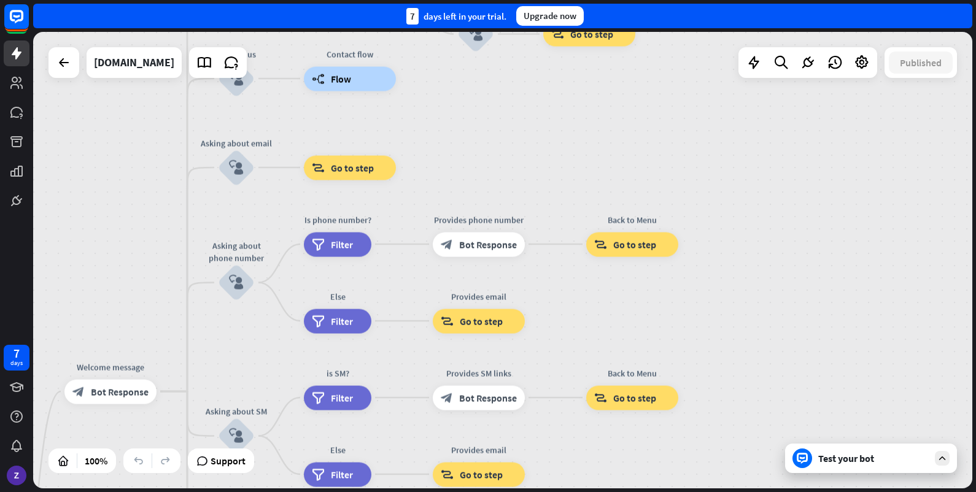
drag, startPoint x: 776, startPoint y: 236, endPoint x: 767, endPoint y: 302, distance: 66.2
click at [771, 281] on div "home_2 Start point Welcome message block_bot_response Bot Response About us blo…" at bounding box center [502, 260] width 939 height 456
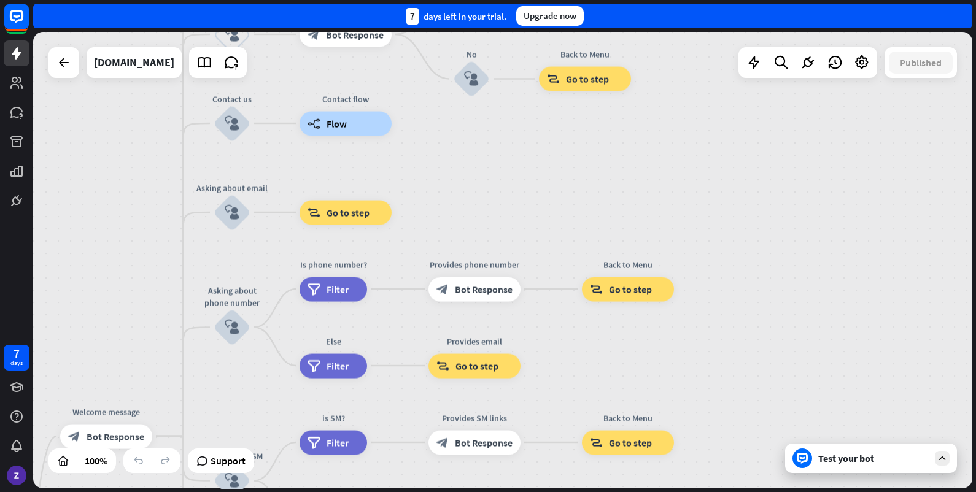
drag, startPoint x: 547, startPoint y: 155, endPoint x: 633, endPoint y: 261, distance: 136.5
click at [611, 234] on div "home_2 Start point Welcome message block_bot_response Bot Response About us blo…" at bounding box center [502, 260] width 939 height 456
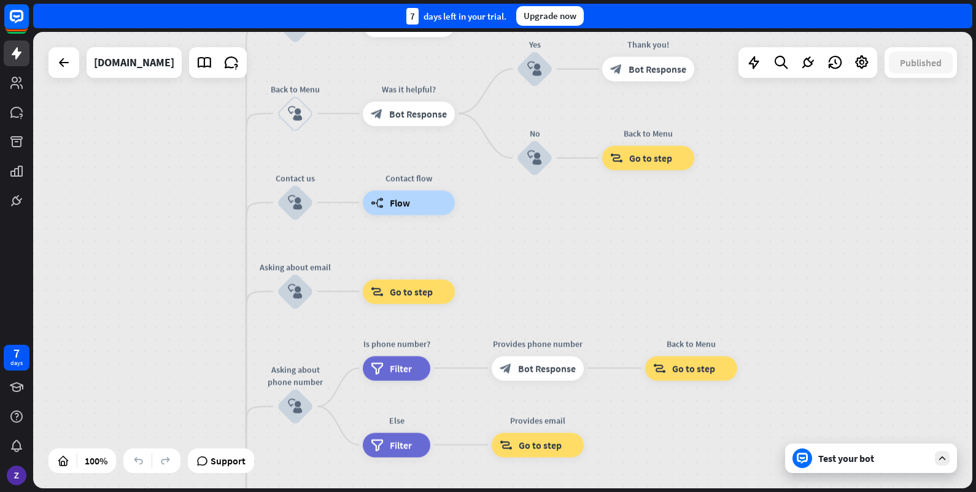
drag, startPoint x: 550, startPoint y: 225, endPoint x: 695, endPoint y: 384, distance: 214.6
click at [695, 383] on div "home_2 Start point Welcome message block_bot_response Bot Response About us blo…" at bounding box center [502, 260] width 939 height 456
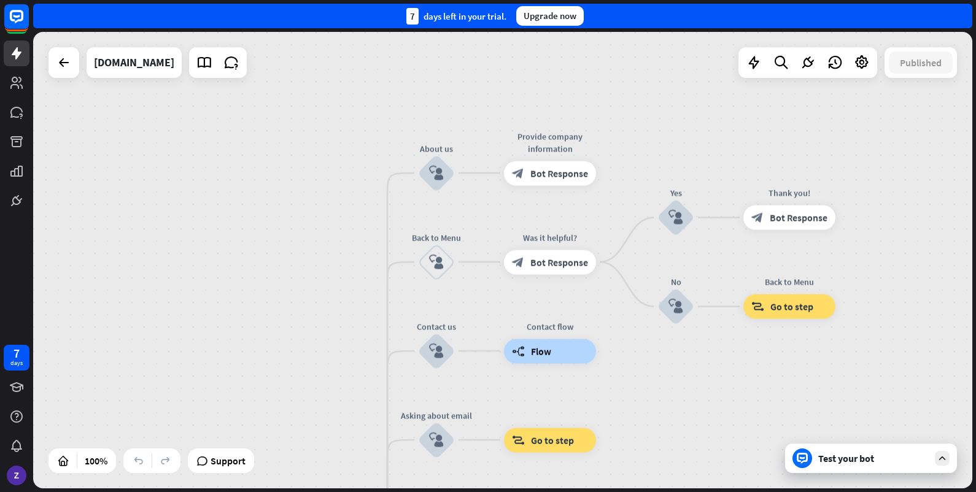
drag, startPoint x: 290, startPoint y: 283, endPoint x: 270, endPoint y: 212, distance: 74.0
click at [270, 212] on div "home_2 Start point Welcome message block_bot_response Bot Response About us blo…" at bounding box center [502, 260] width 939 height 456
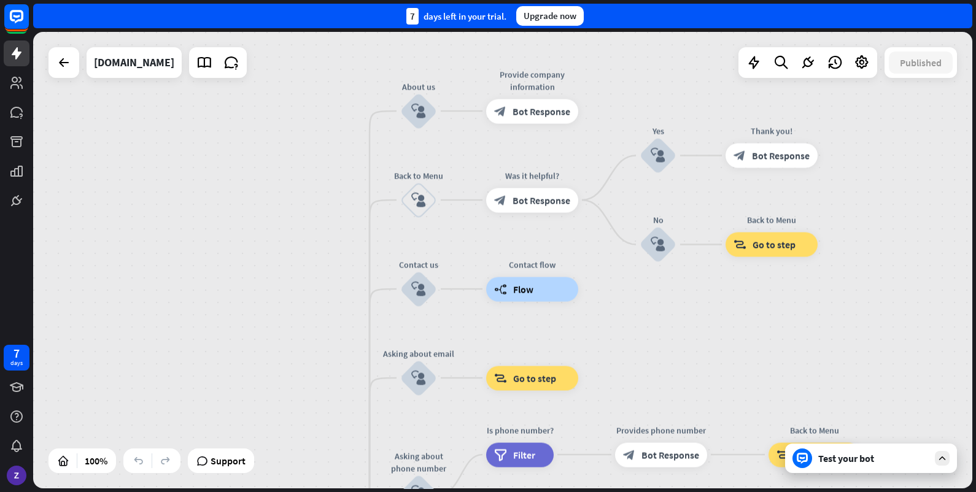
drag, startPoint x: 284, startPoint y: 334, endPoint x: 250, endPoint y: 213, distance: 126.2
click at [250, 212] on div "home_2 Start point Welcome message block_bot_response Bot Response About us blo…" at bounding box center [502, 260] width 939 height 456
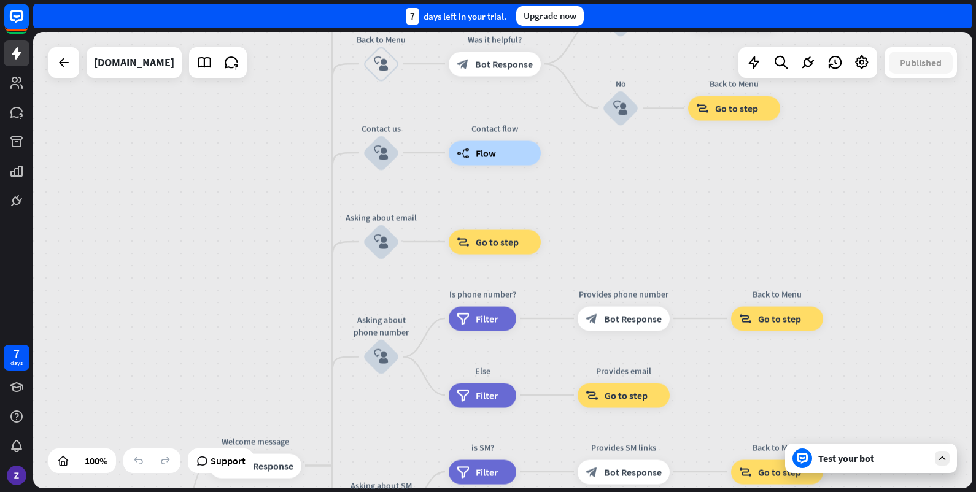
drag, startPoint x: 237, startPoint y: 288, endPoint x: 246, endPoint y: 206, distance: 83.3
click at [245, 174] on div "home_2 Start point Welcome message block_bot_response Bot Response About us blo…" at bounding box center [502, 260] width 939 height 456
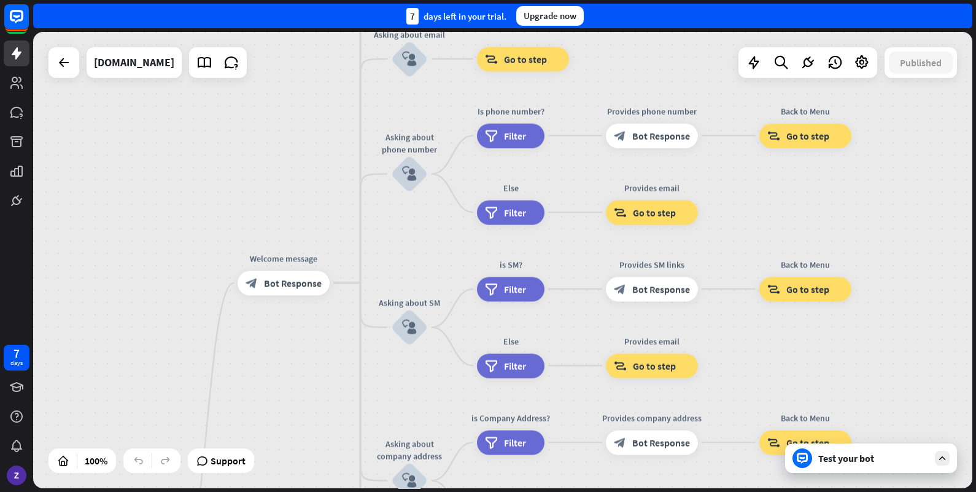
drag, startPoint x: 247, startPoint y: 252, endPoint x: 269, endPoint y: 166, distance: 89.3
click at [269, 166] on div "home_2 Start point Welcome message block_bot_response Bot Response About us blo…" at bounding box center [502, 260] width 939 height 456
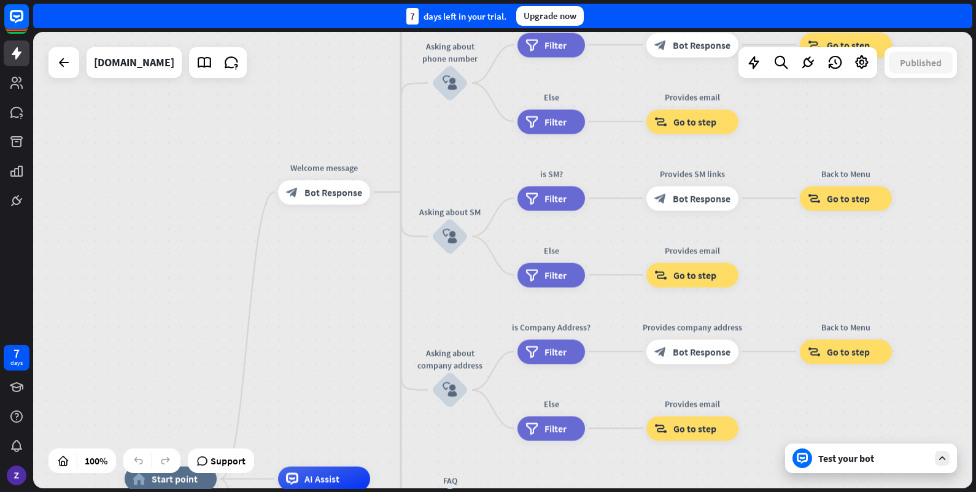
drag, startPoint x: 295, startPoint y: 121, endPoint x: 306, endPoint y: 101, distance: 22.8
click at [306, 101] on div "home_2 Start point Welcome message block_bot_response Bot Response About us blo…" at bounding box center [502, 260] width 939 height 456
drag, startPoint x: 333, startPoint y: 264, endPoint x: 383, endPoint y: 144, distance: 130.4
click at [382, 147] on div "home_2 Start point Edit name more_horiz Welcome message block_bot_response Bot …" at bounding box center [502, 260] width 939 height 456
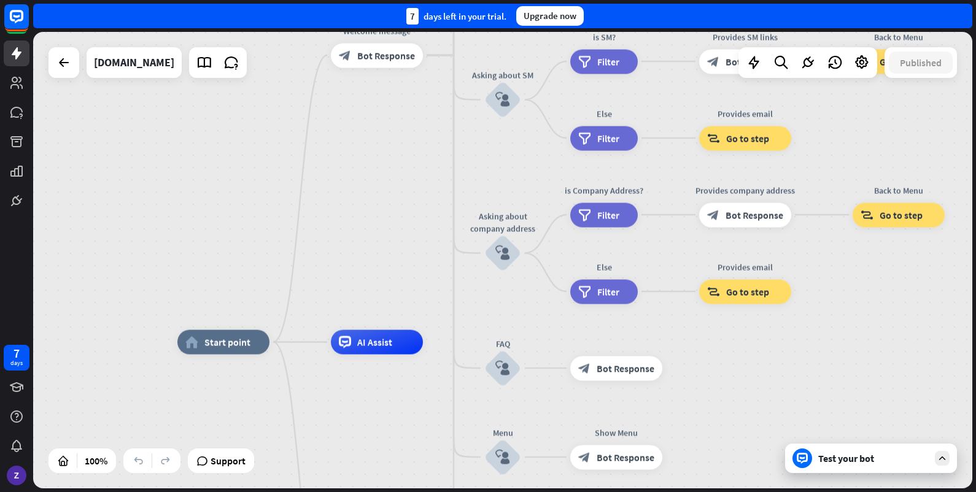
drag, startPoint x: 382, startPoint y: 264, endPoint x: 394, endPoint y: 168, distance: 97.1
click at [392, 177] on div "home_2 Start point Welcome message block_bot_response Bot Response About us blo…" at bounding box center [502, 260] width 939 height 456
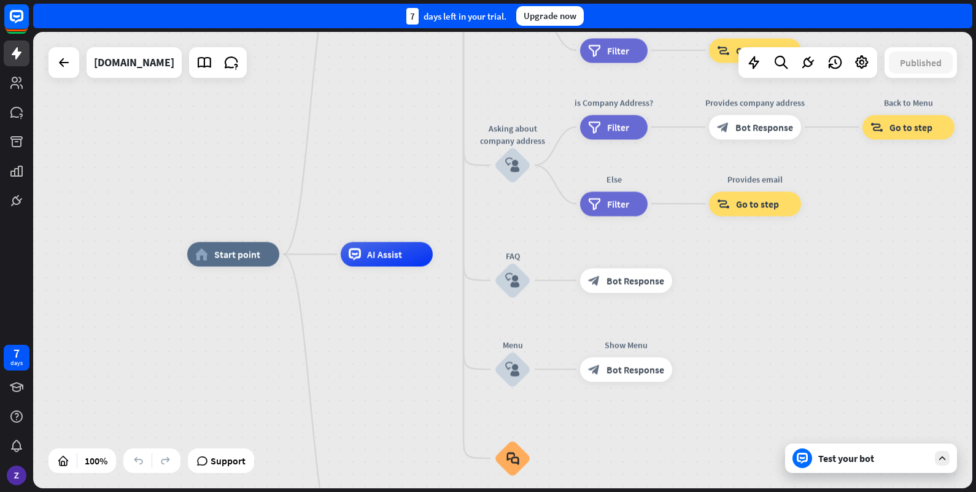
drag, startPoint x: 383, startPoint y: 331, endPoint x: 383, endPoint y: 264, distance: 66.9
click at [381, 275] on div "home_2 Start point Welcome message block_bot_response Bot Response About us blo…" at bounding box center [656, 483] width 939 height 456
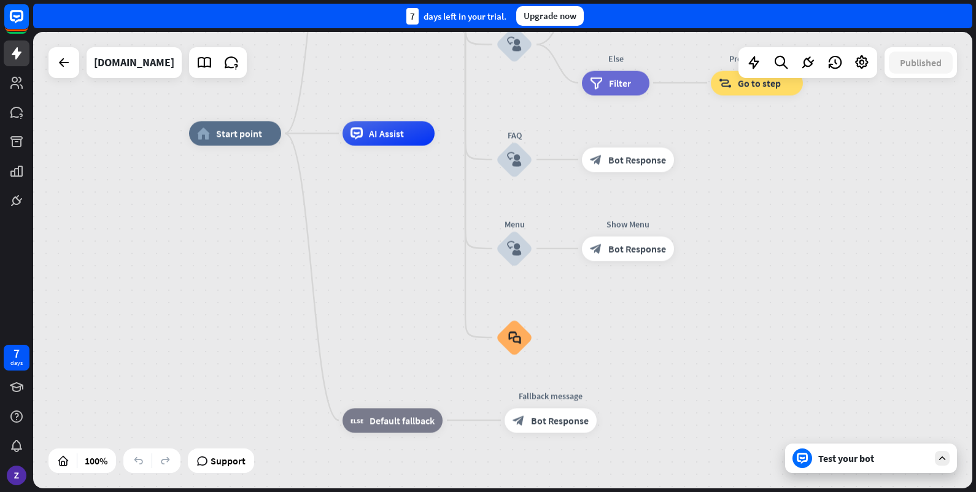
drag, startPoint x: 763, startPoint y: 236, endPoint x: 768, endPoint y: 136, distance: 100.2
click at [768, 136] on div "home_2 Start point Welcome message block_bot_response Bot Response About us blo…" at bounding box center [658, 362] width 939 height 456
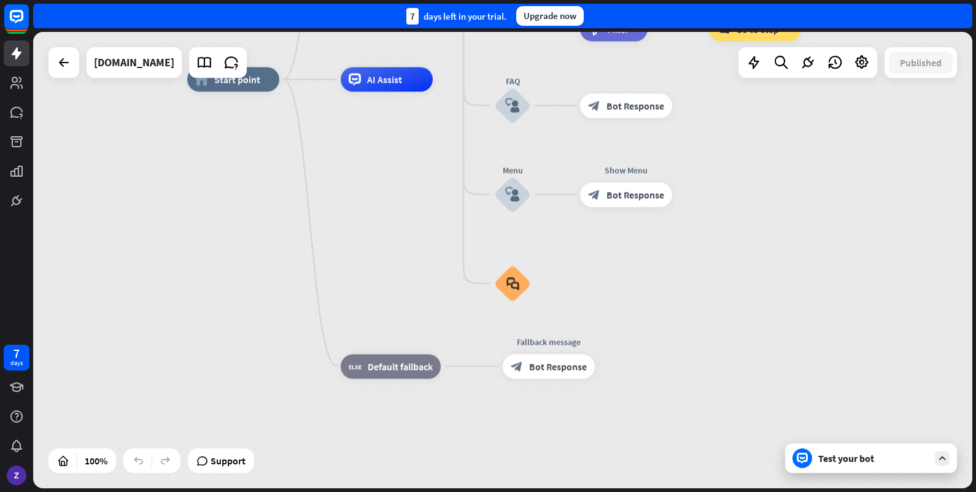
drag
click at [476, 382] on div "home_2 Start point Welcome message block_bot_response Bot Response About us blo…" at bounding box center [656, 308] width 939 height 456
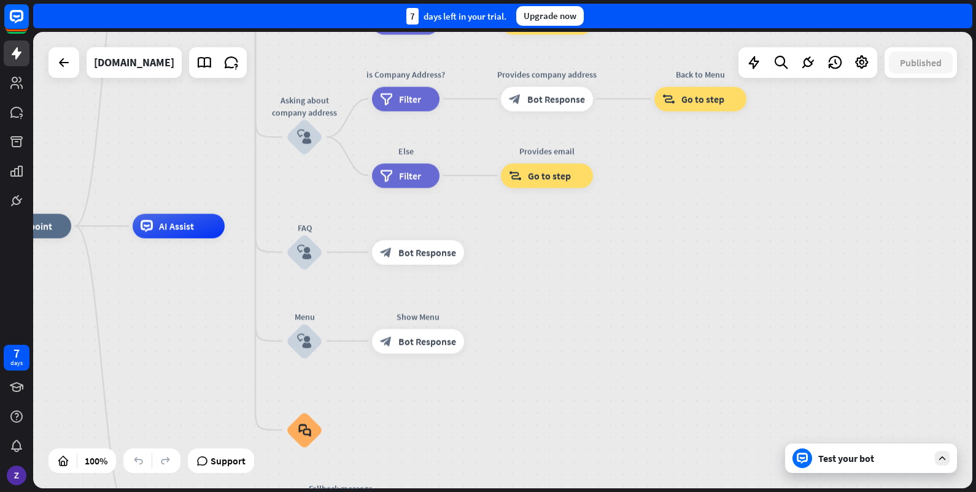
click at [607, 417] on div "home_2 Start point Welcome message block_bot_response Bot Response About us blo…" at bounding box center [502, 260] width 939 height 456
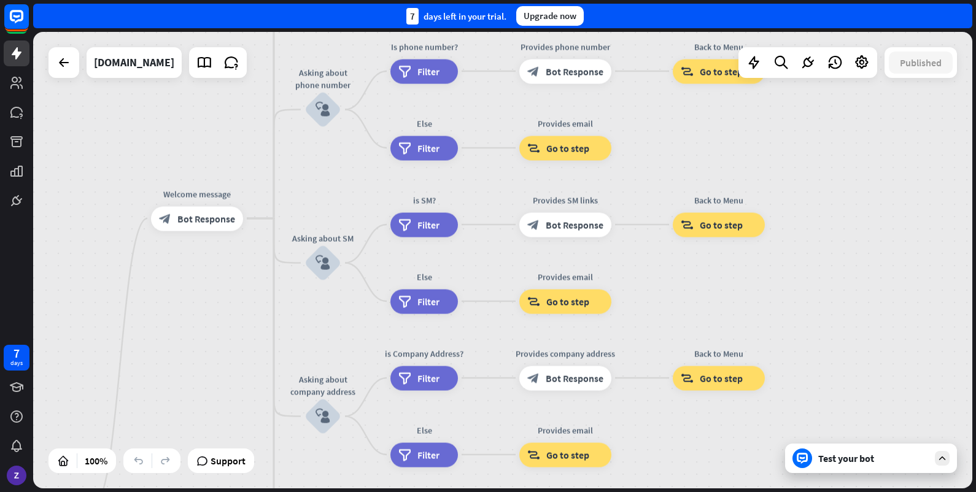
click at [749, 328] on div "home_2 Start point Welcome message block_bot_response Bot Response About us blo…" at bounding box center [502, 260] width 939 height 456
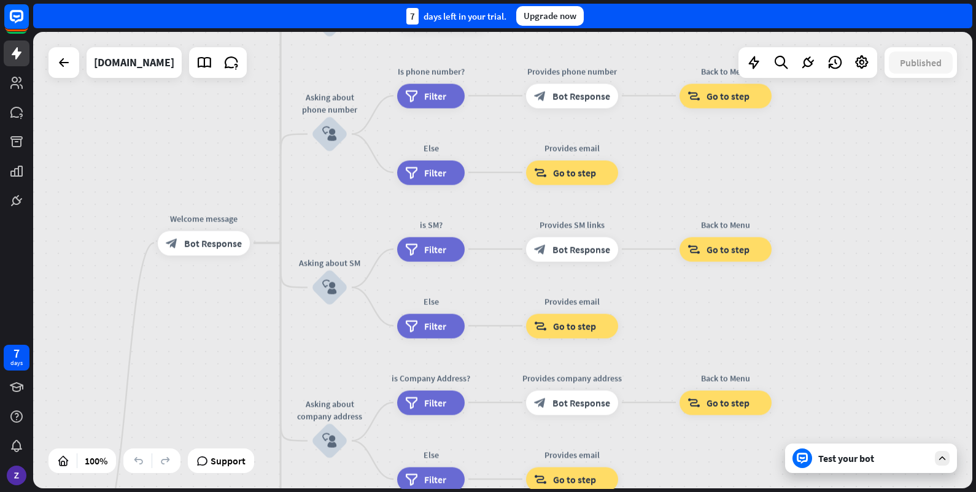
click at [733, 287] on div "home_2 Start point Welcome message block_bot_response Bot Response About us blo…" at bounding box center [502, 260] width 939 height 456
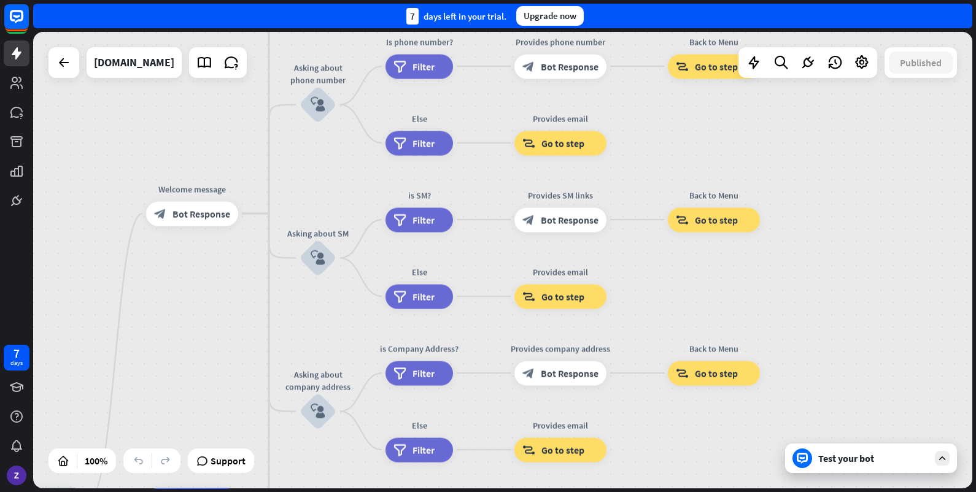
click at [702, 285] on div "home_2 Start point Welcome message block_bot_response Bot Response About us blo…" at bounding box center [502, 260] width 939 height 456
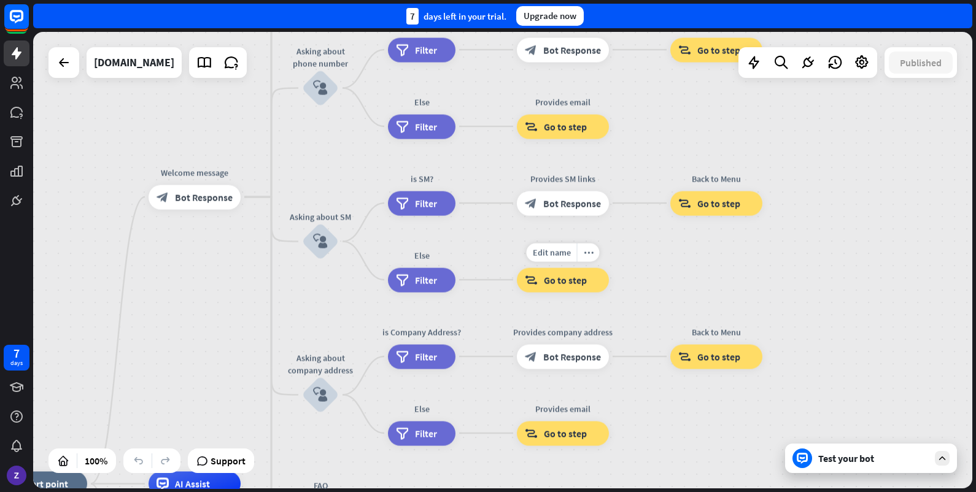
click at [706, 180] on div "home_2 Start point Welcome message block_bot_response Bot Response About us blo…" at bounding box center [502, 260] width 939 height 456
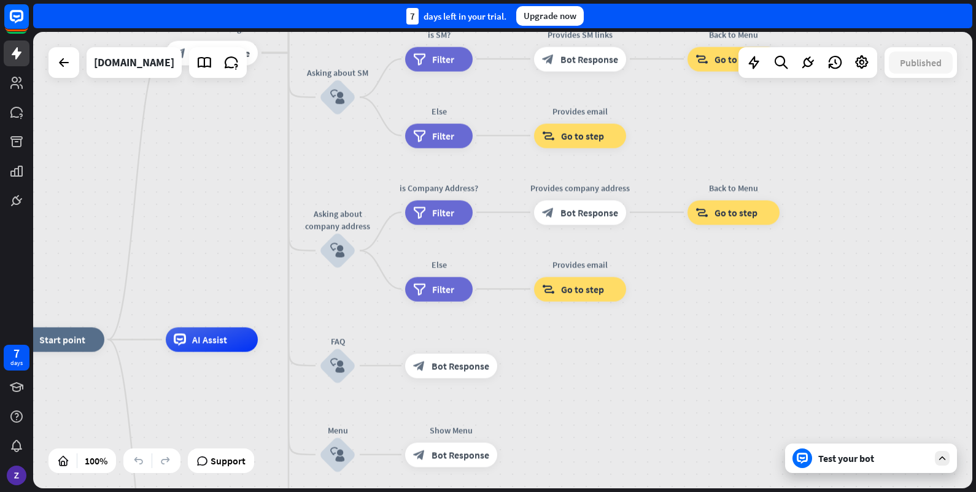
click at [696, 321] on div "home_2 Start point Welcome message block_bot_response Bot Response About us blo…" at bounding box center [502, 260] width 939 height 456
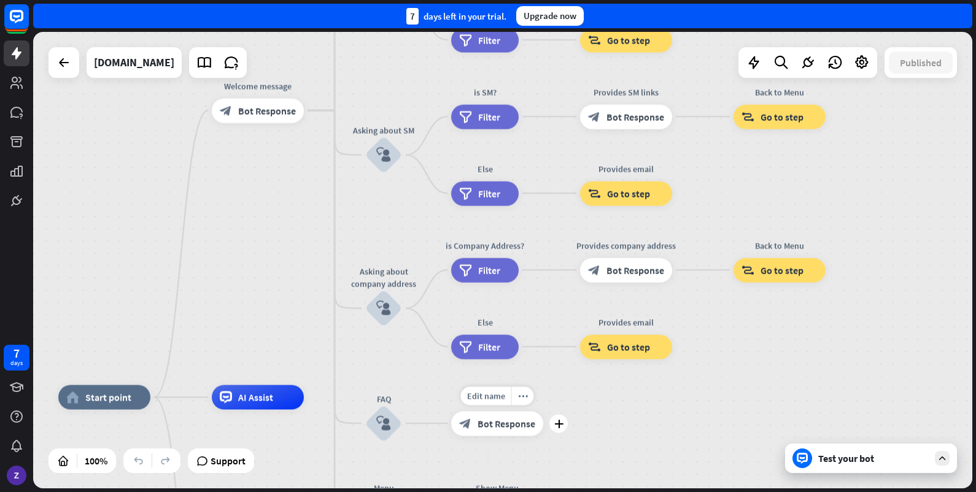
click at [543, 411] on div "Edit name more_horiz plus block_bot_response Bot Response" at bounding box center [497, 423] width 92 height 25
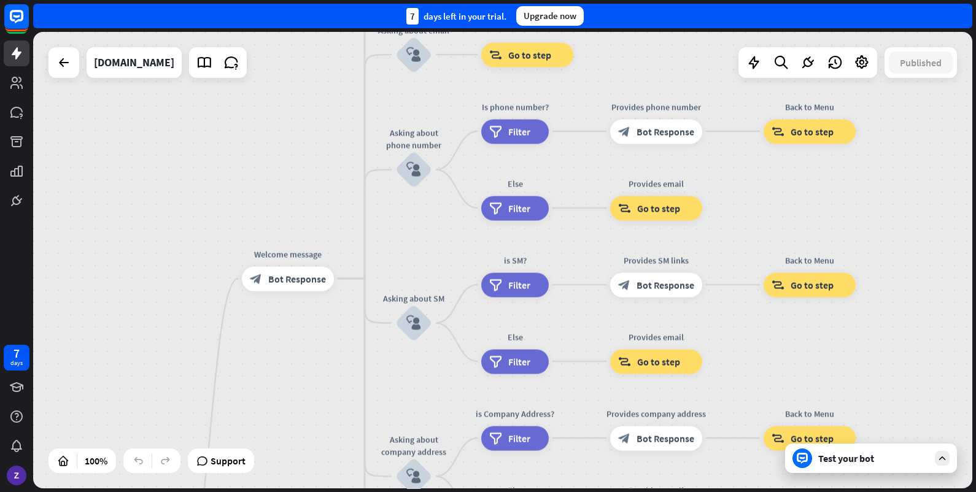
click at [574, 339] on div "home_2 Start point Welcome message block_bot_response Bot Response About us blo…" at bounding box center [502, 260] width 939 height 456
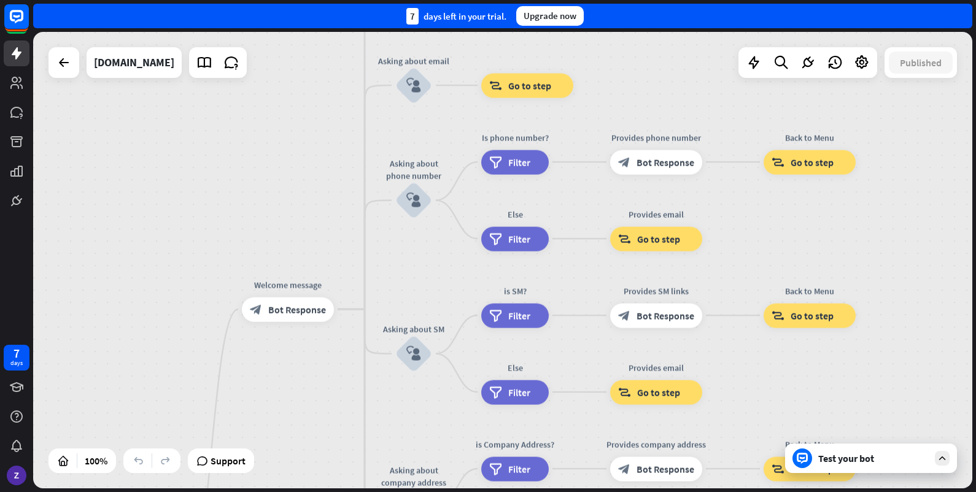
click at [574, 295] on div "home_2 Start point Welcome message block_bot_response Bot Response About us blo…" at bounding box center [502, 260] width 939 height 456
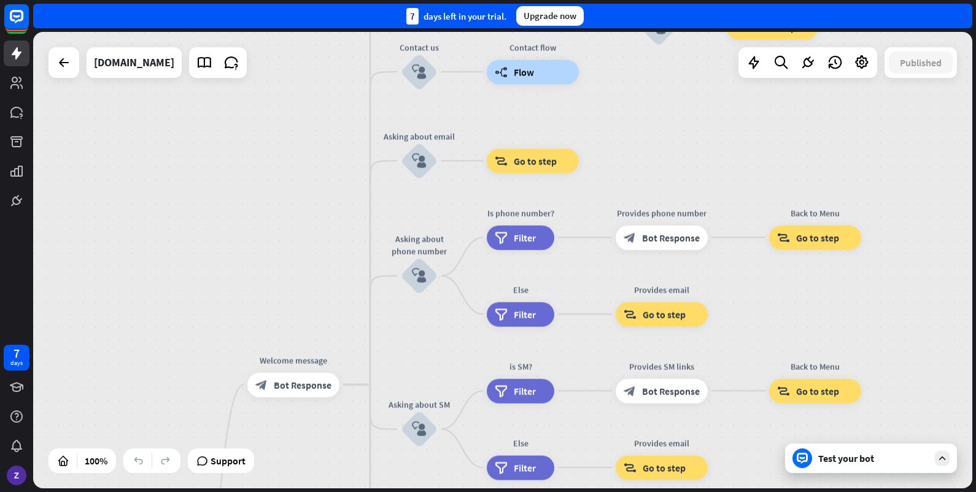
click at [577, 274] on div "home_2 Start point Welcome message block_bot_response Bot Response About us blo…" at bounding box center [502, 260] width 939 height 456
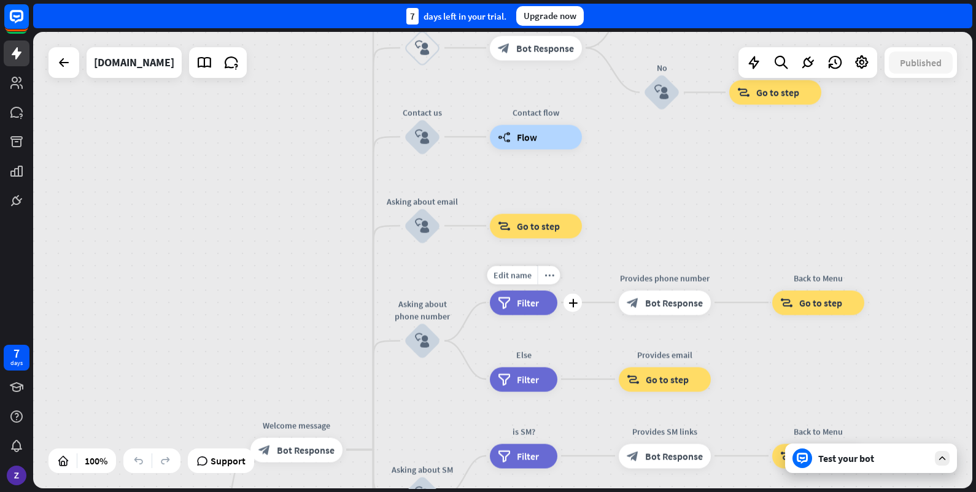
click at [581, 315] on div "home_2 Start point Welcome message block_bot_response Bot Response About us blo…" at bounding box center [502, 260] width 939 height 456
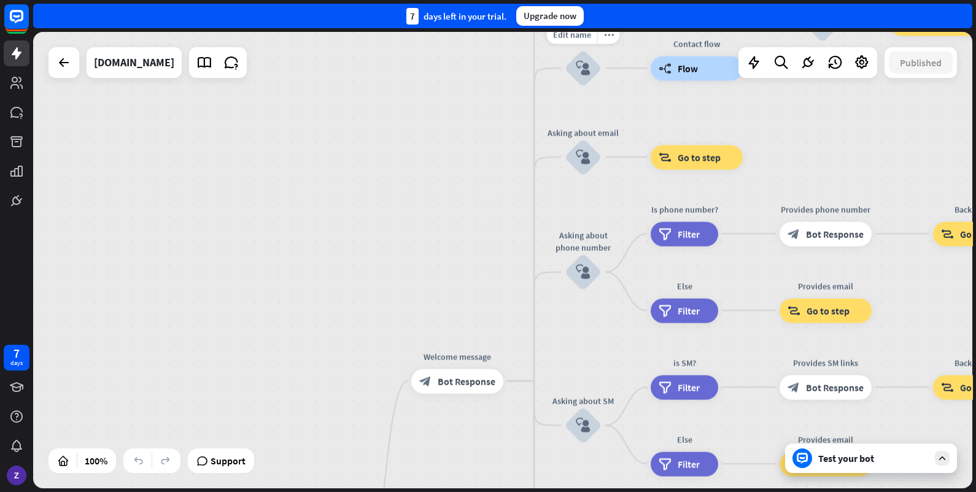
click at [653, 0] on html "7 days close Product Help First steps Get started with ChatBot Help Center Foll…" at bounding box center [488, 246] width 976 height 492
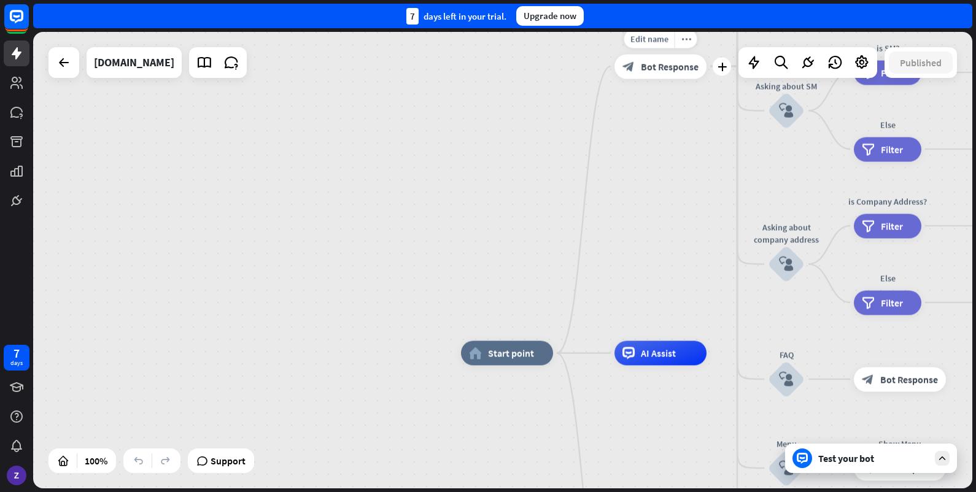
click at [728, 40] on div "home_2 Start point Edit name more_horiz plus Welcome message block_bot_response…" at bounding box center [502, 260] width 939 height 456
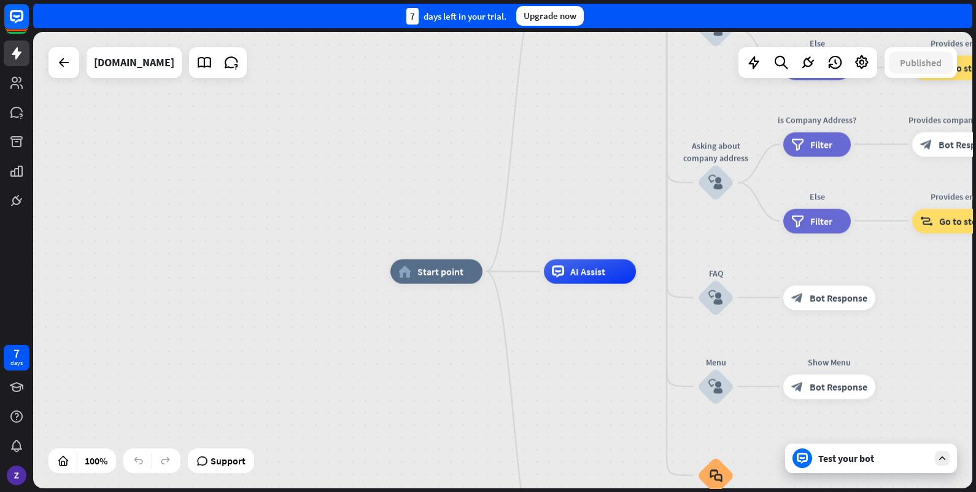
click at [783, 285] on div "block_bot_response Bot Response" at bounding box center [829, 297] width 92 height 25
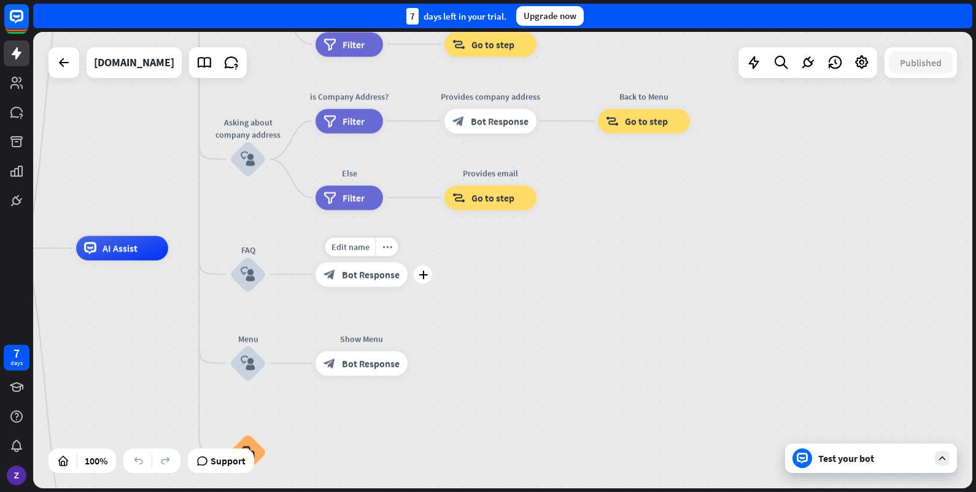
click at [407, 262] on div "Edit name more_horiz plus block_bot_response Bot Response" at bounding box center [361, 274] width 92 height 25
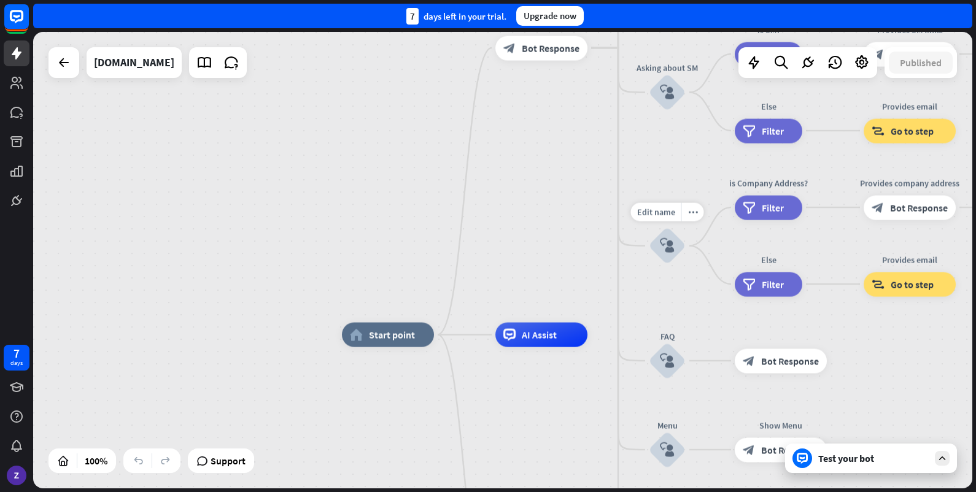
click at [649, 264] on div "Edit name more_horiz Asking about company address block_user_input" at bounding box center [667, 246] width 37 height 37
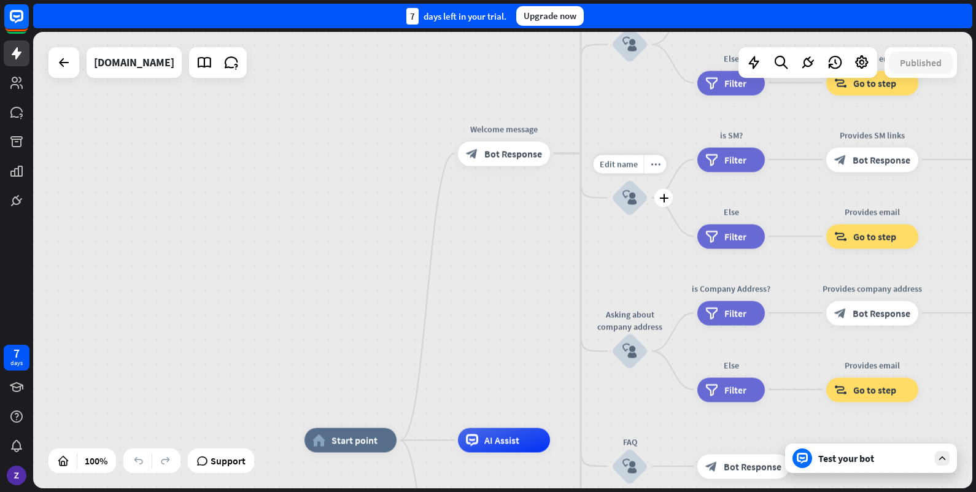
click at [611, 217] on div "Edit name more_horiz plus Asking about SM block_user_input" at bounding box center [629, 198] width 37 height 37
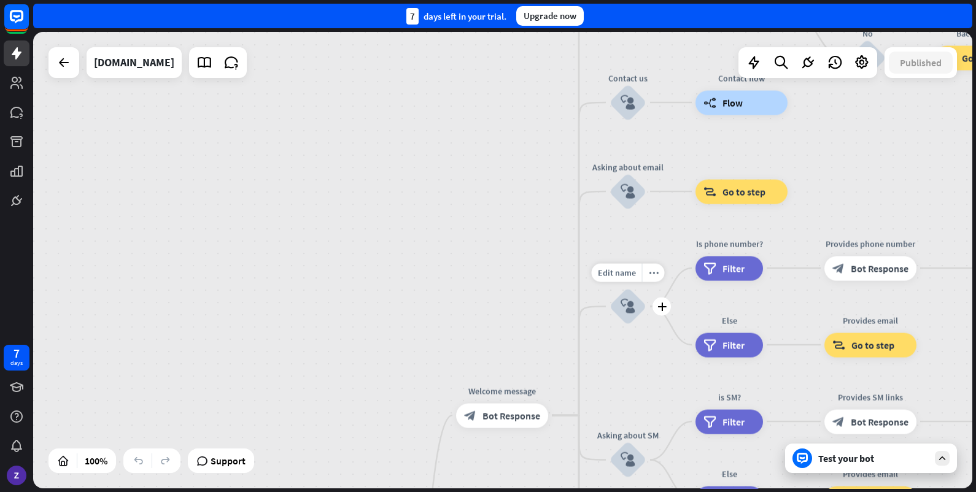
click at [609, 324] on div "Edit name more_horiz plus Asking about phone number block_user_input" at bounding box center [627, 306] width 37 height 37
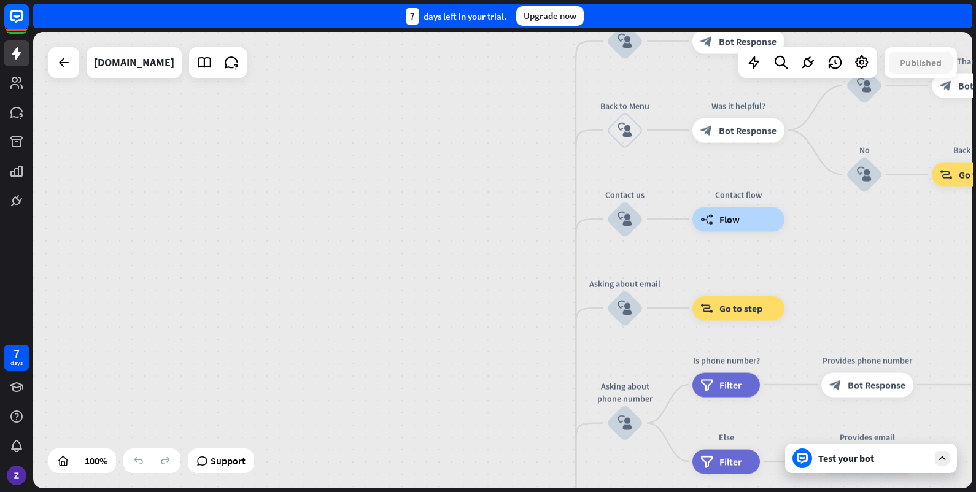
click at [606, 326] on div "Edit name more_horiz plus Asking about email block_user_input" at bounding box center [624, 308] width 37 height 37
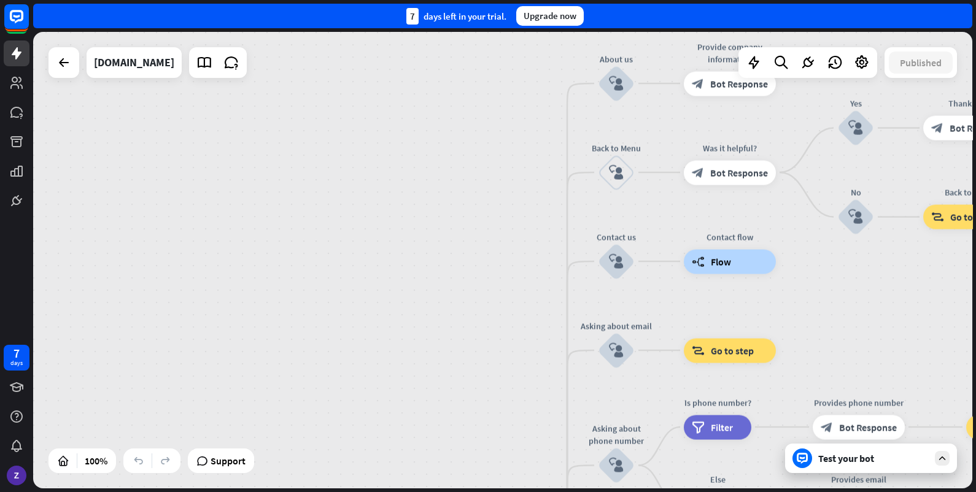
click at [517, 376] on div "home_2 Start point Welcome message block_bot_response Bot Response About us blo…" at bounding box center [502, 260] width 939 height 456
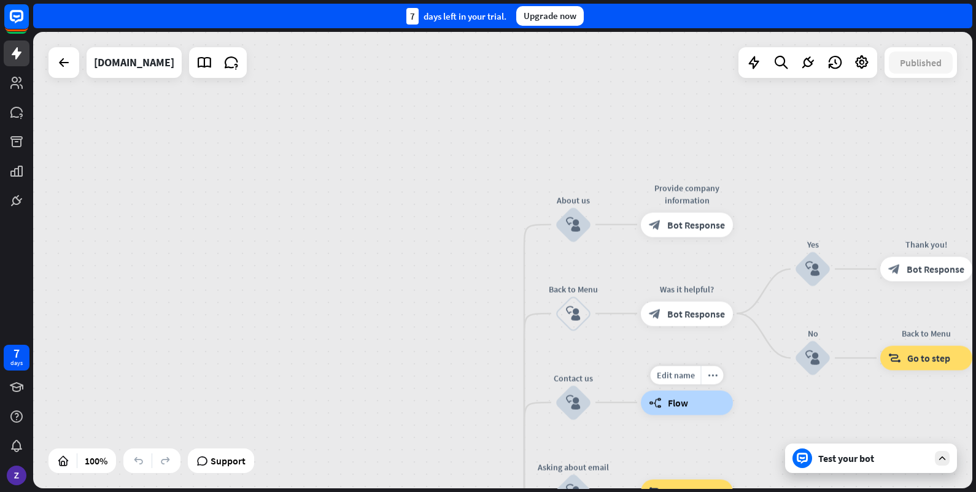
click at [722, 390] on div "Edit name more_horiz Contact flow builder_tree Flow" at bounding box center [687, 402] width 92 height 25
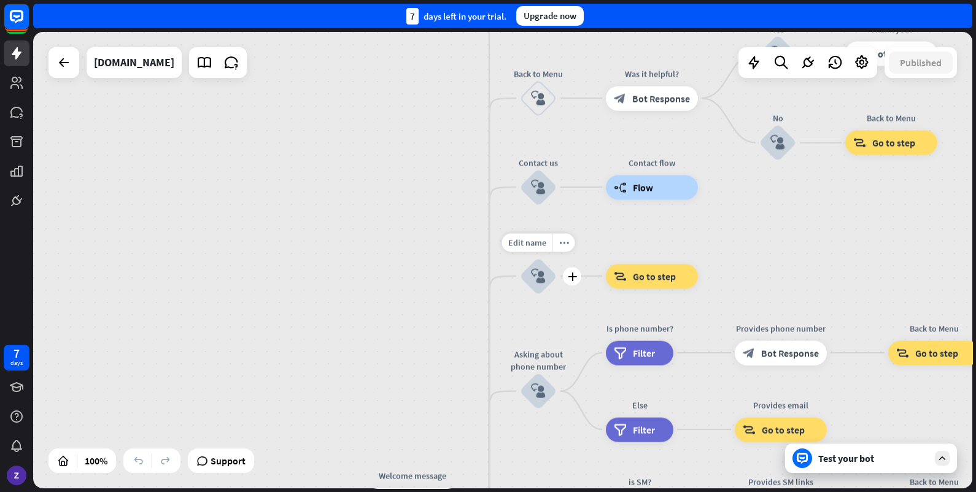
click at [528, 258] on div "Edit name more_horiz plus Asking about email block_user_input" at bounding box center [538, 276] width 37 height 37
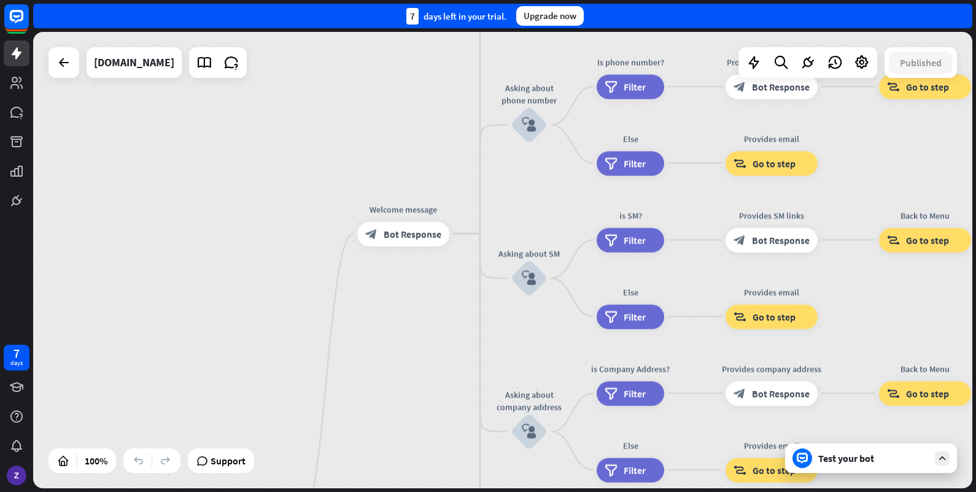
click at [528, 102] on div "home_2 Start point Welcome message block_bot_response Bot Response About us blo…" at bounding box center [502, 260] width 939 height 456
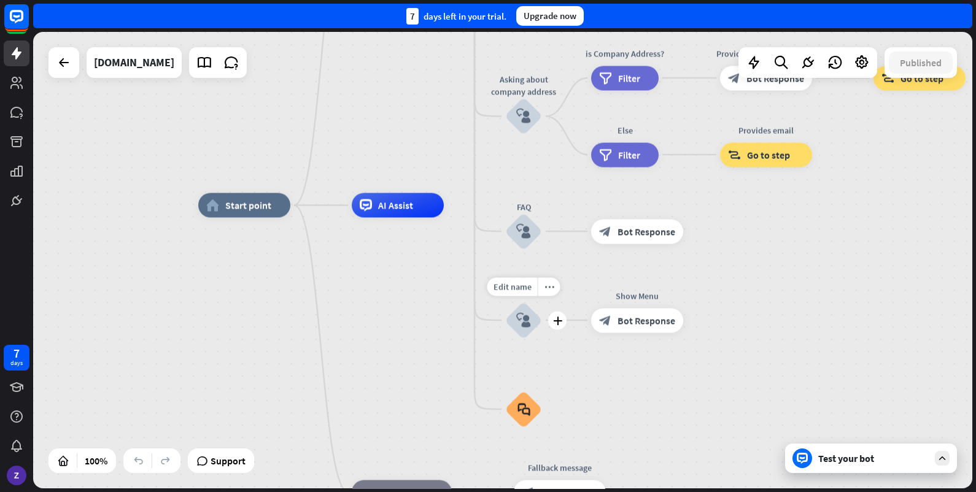
click at [542, 302] on div "Edit name more_horiz plus block_user_input" at bounding box center [523, 320] width 37 height 37
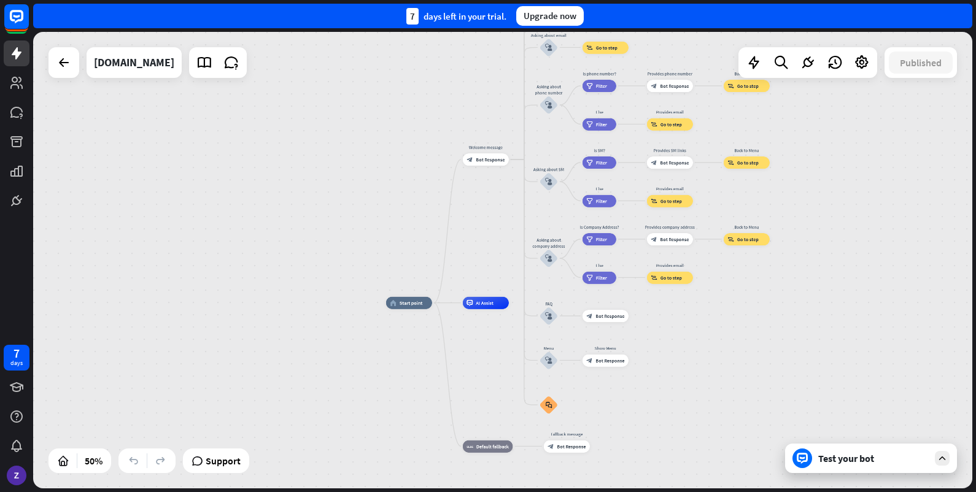
click at [681, 406] on div "home_2 Start point Welcome message block_bot_response Bot Response About us blo…" at bounding box center [620, 417] width 469 height 228
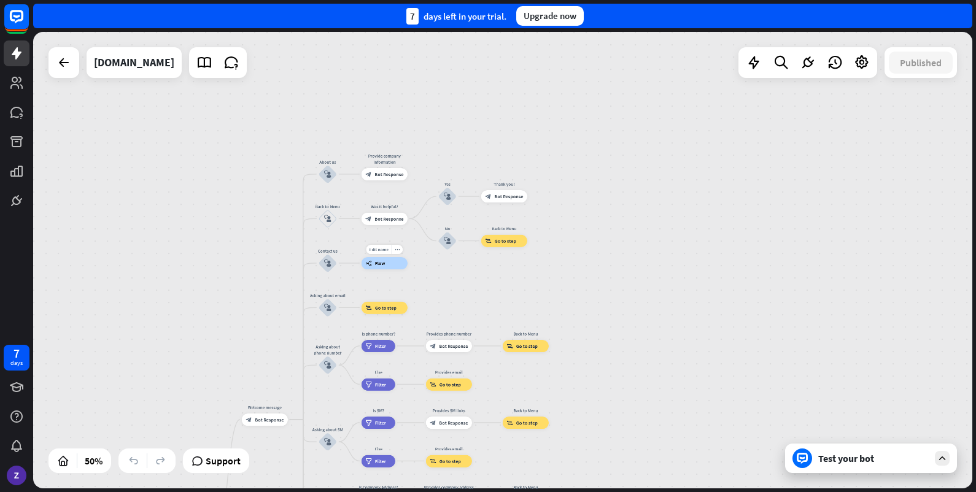
click at [409, 282] on div "home_2 Start point Welcome message block_bot_response Bot Response About us blo…" at bounding box center [502, 260] width 939 height 456
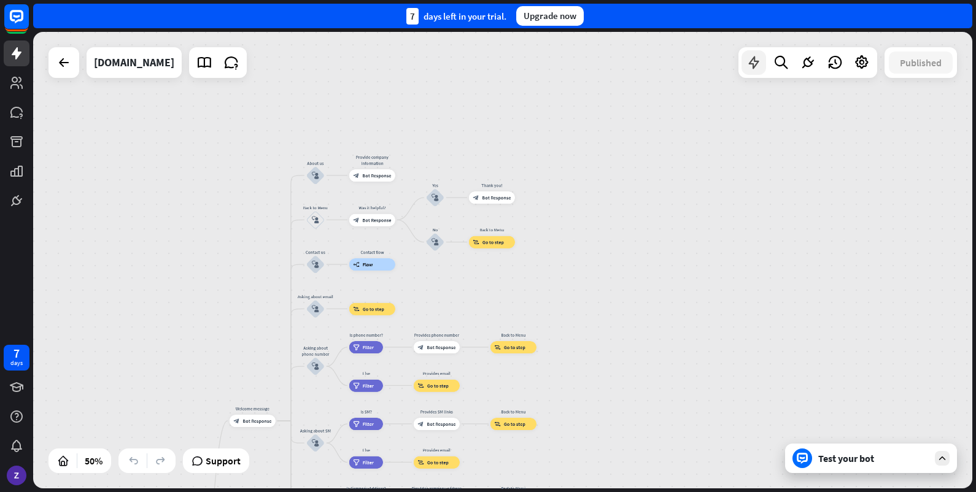
click at [755, 69] on icon at bounding box center [753, 63] width 16 height 16
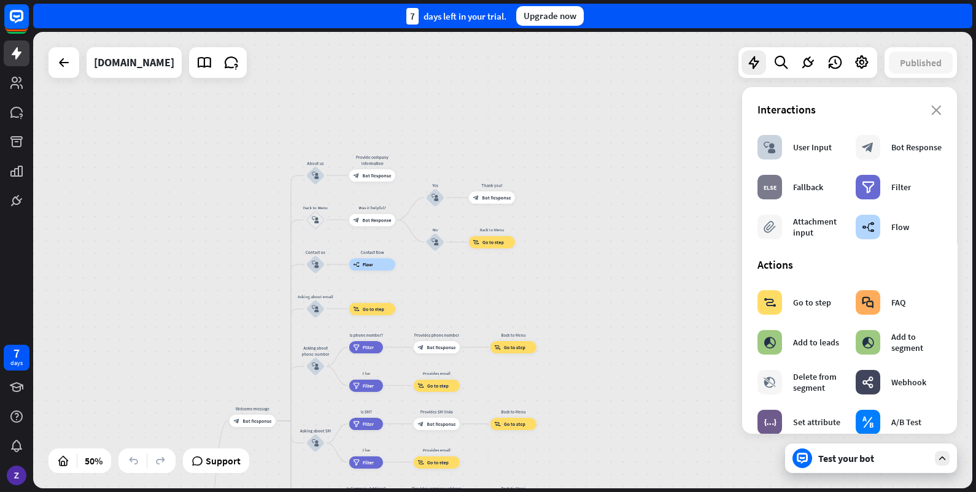
scroll to position [643, 0]
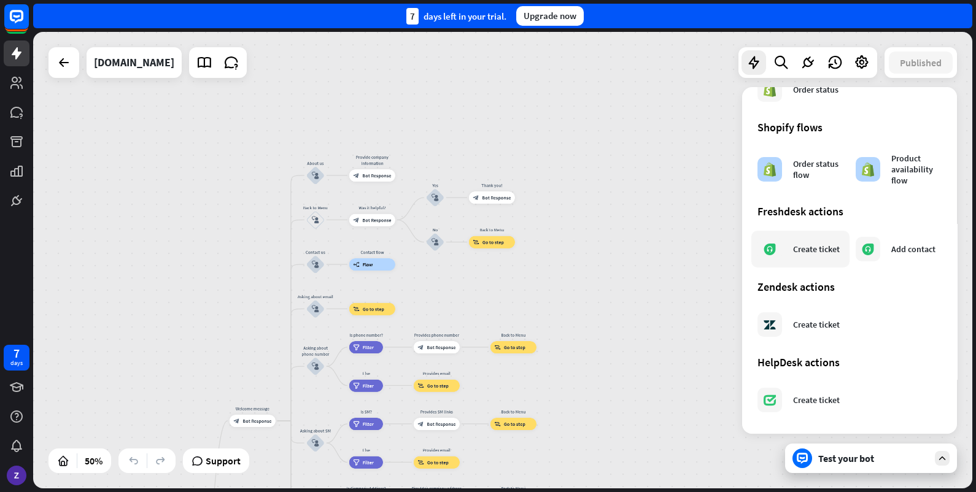
click at [810, 255] on div "Create ticket" at bounding box center [816, 249] width 47 height 11
